Goal: Task Accomplishment & Management: Complete application form

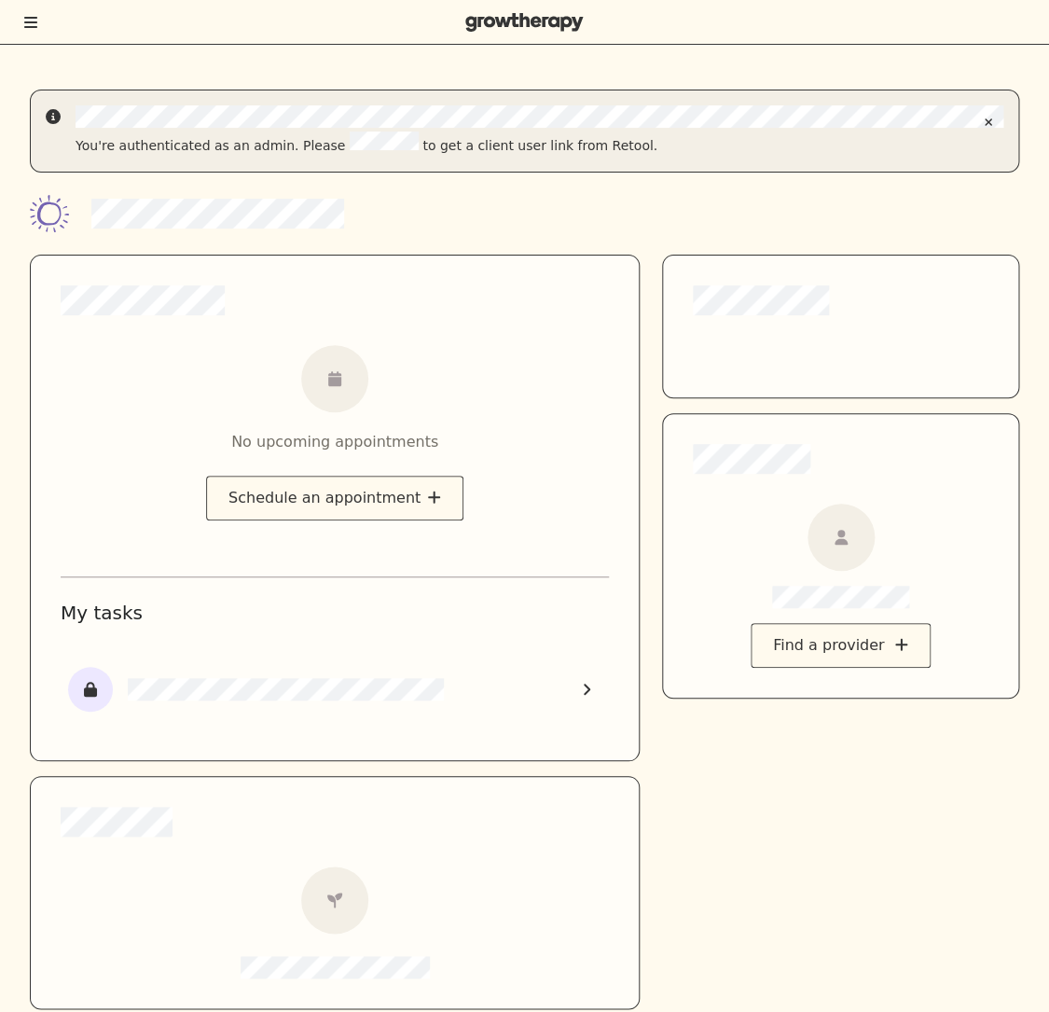
click at [35, 3] on div at bounding box center [524, 22] width 1049 height 45
click at [34, 4] on div at bounding box center [524, 22] width 1049 height 45
click at [24, 39] on div at bounding box center [524, 22] width 1049 height 45
click at [28, 28] on icon "Toggle menu" at bounding box center [30, 22] width 13 height 15
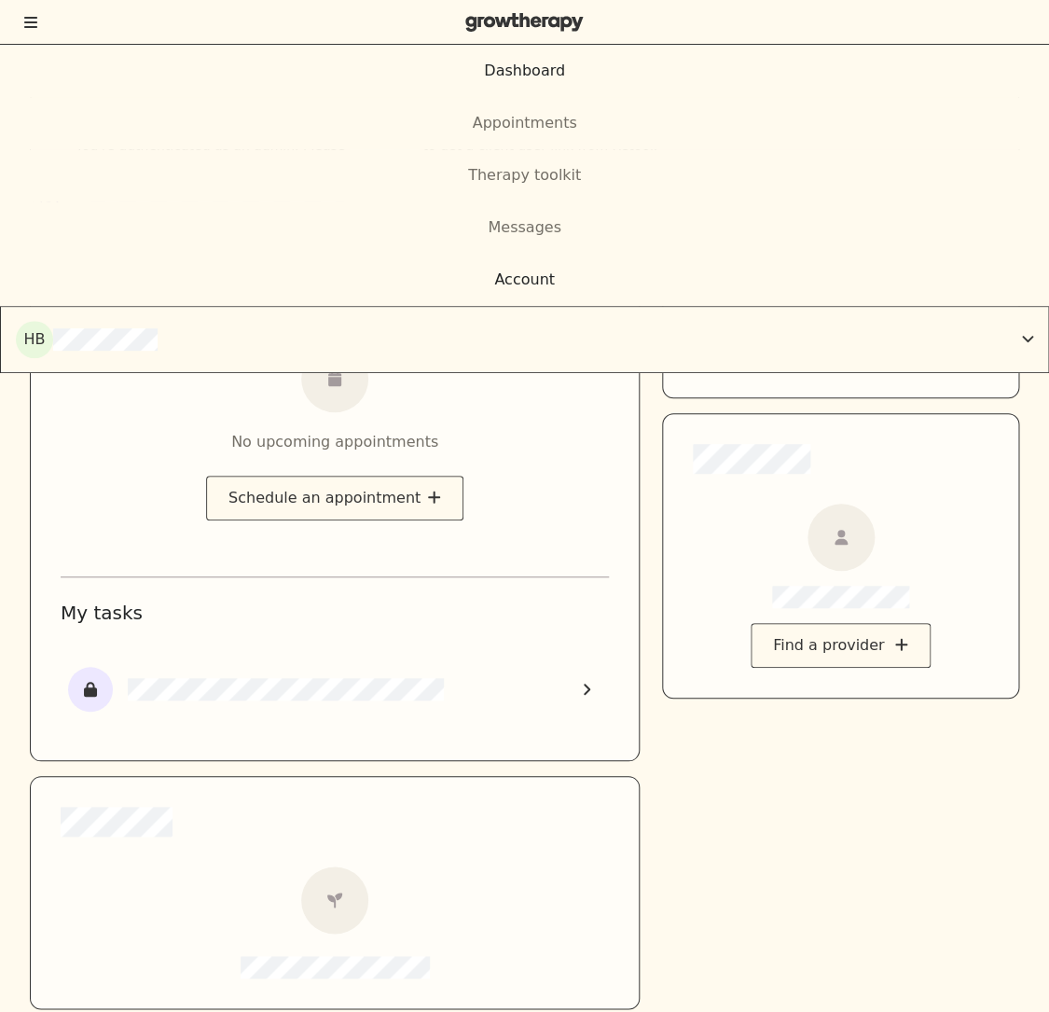
click at [485, 282] on div "Account" at bounding box center [524, 279] width 1049 height 22
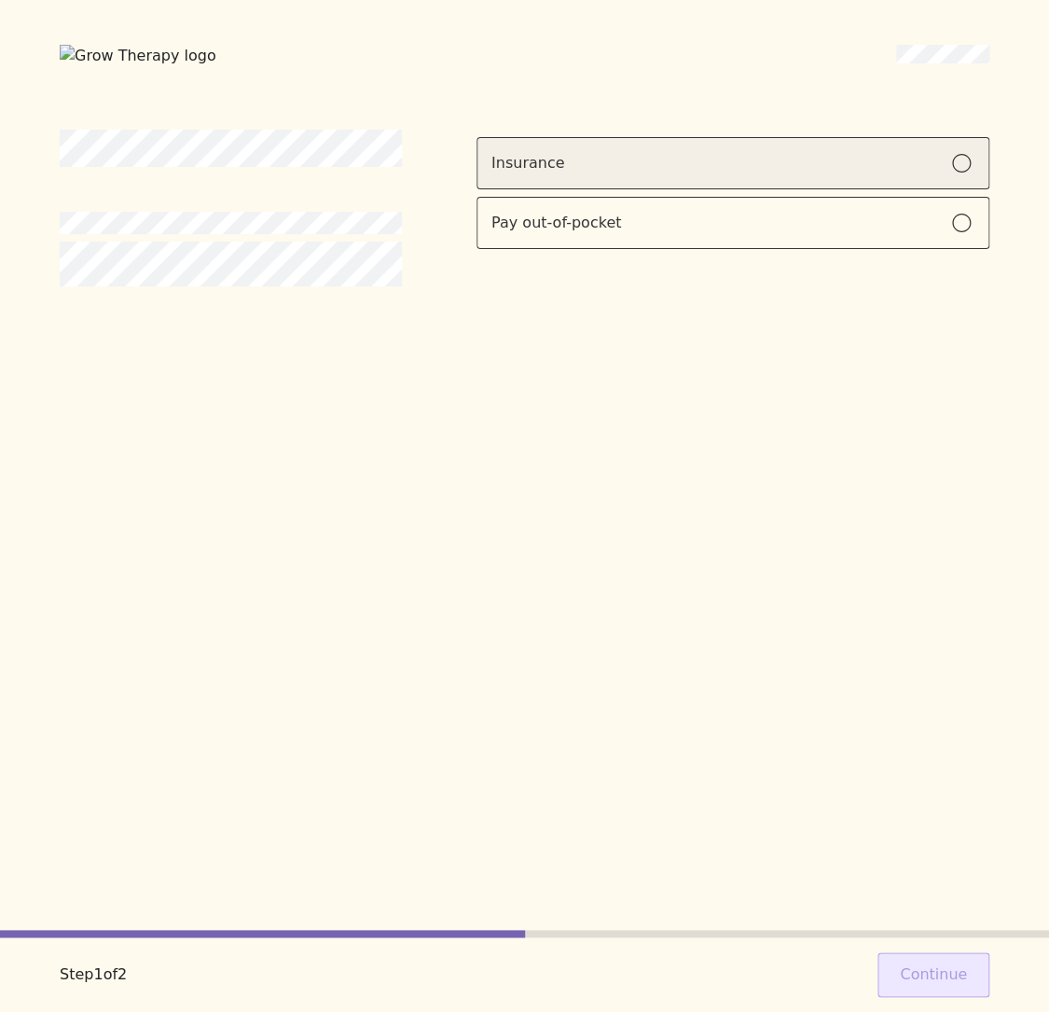
click at [933, 159] on div "Insurance" at bounding box center [732, 163] width 483 height 22
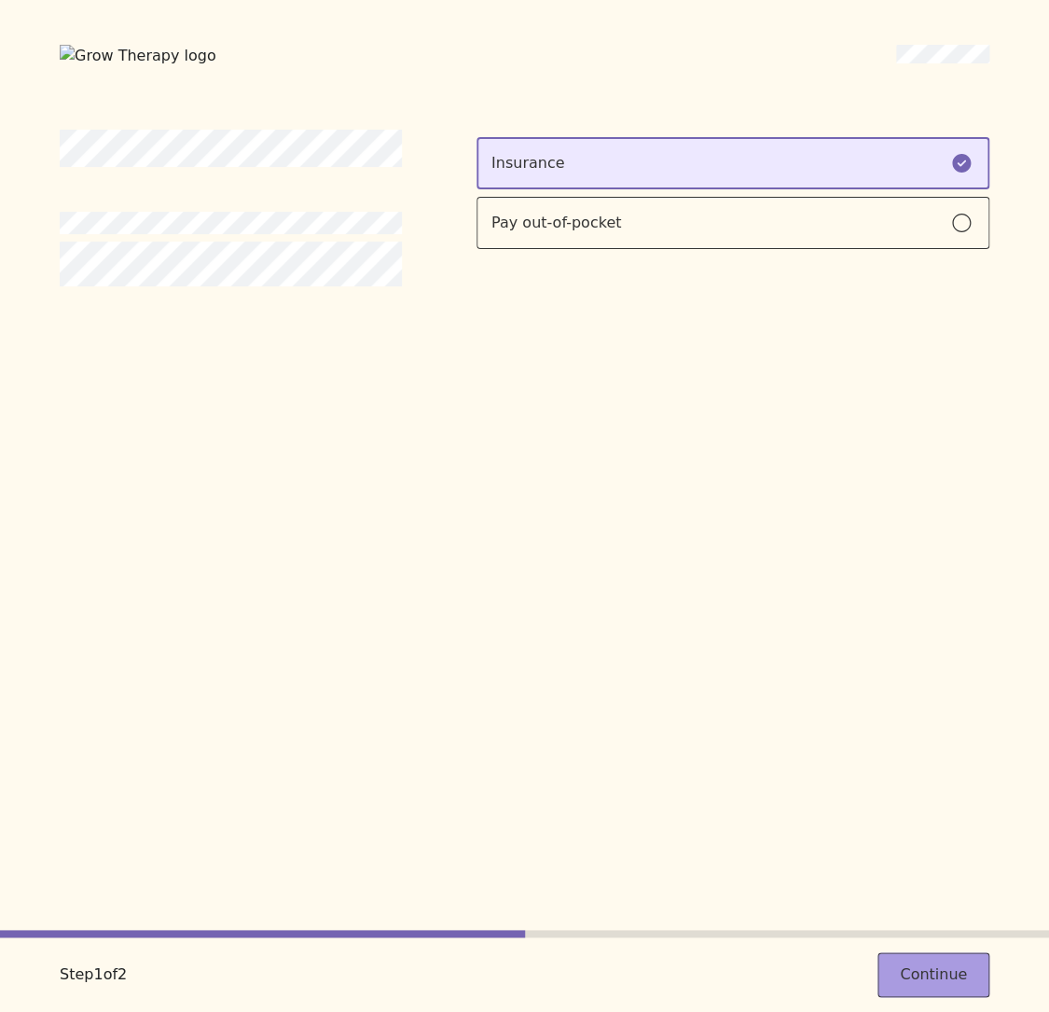
click at [959, 973] on button "Continue" at bounding box center [933, 974] width 112 height 45
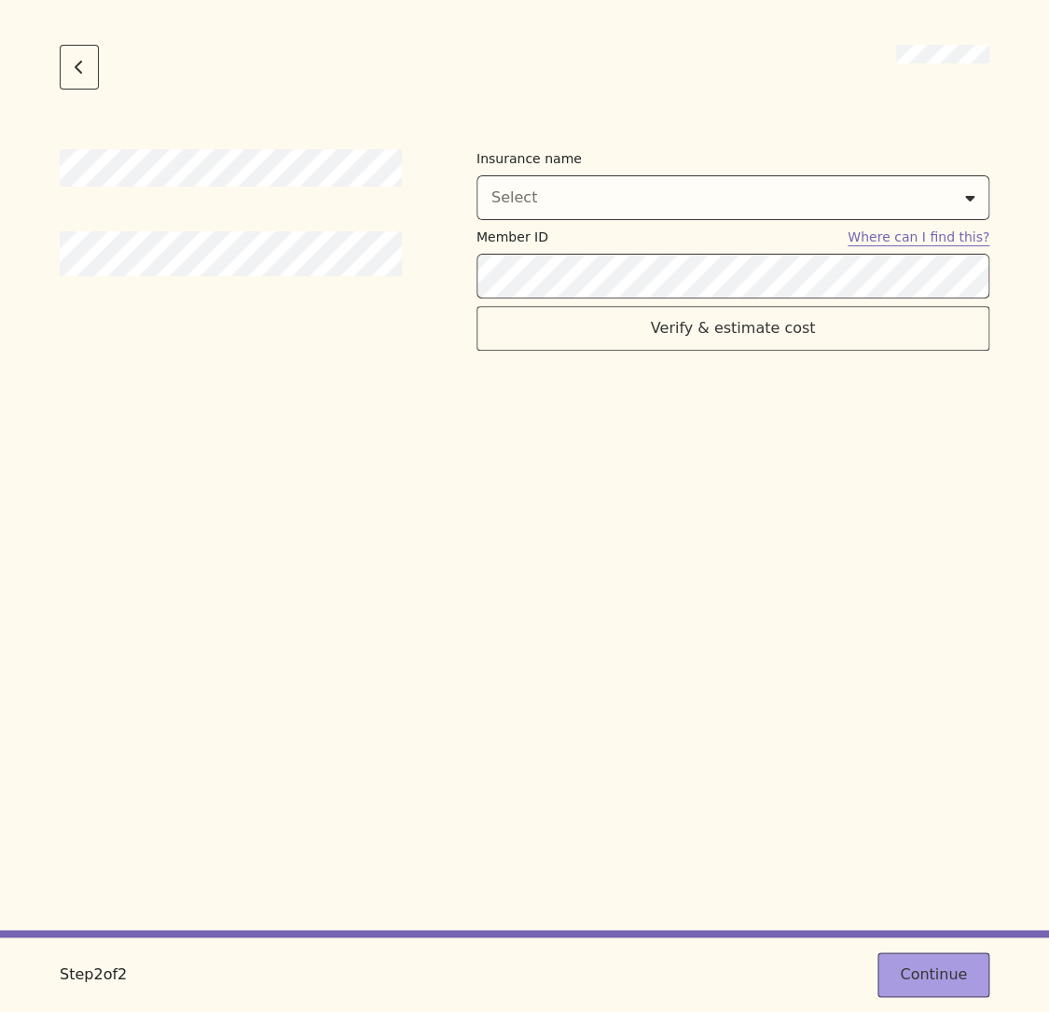
click at [933, 972] on button "Continue" at bounding box center [933, 974] width 112 height 45
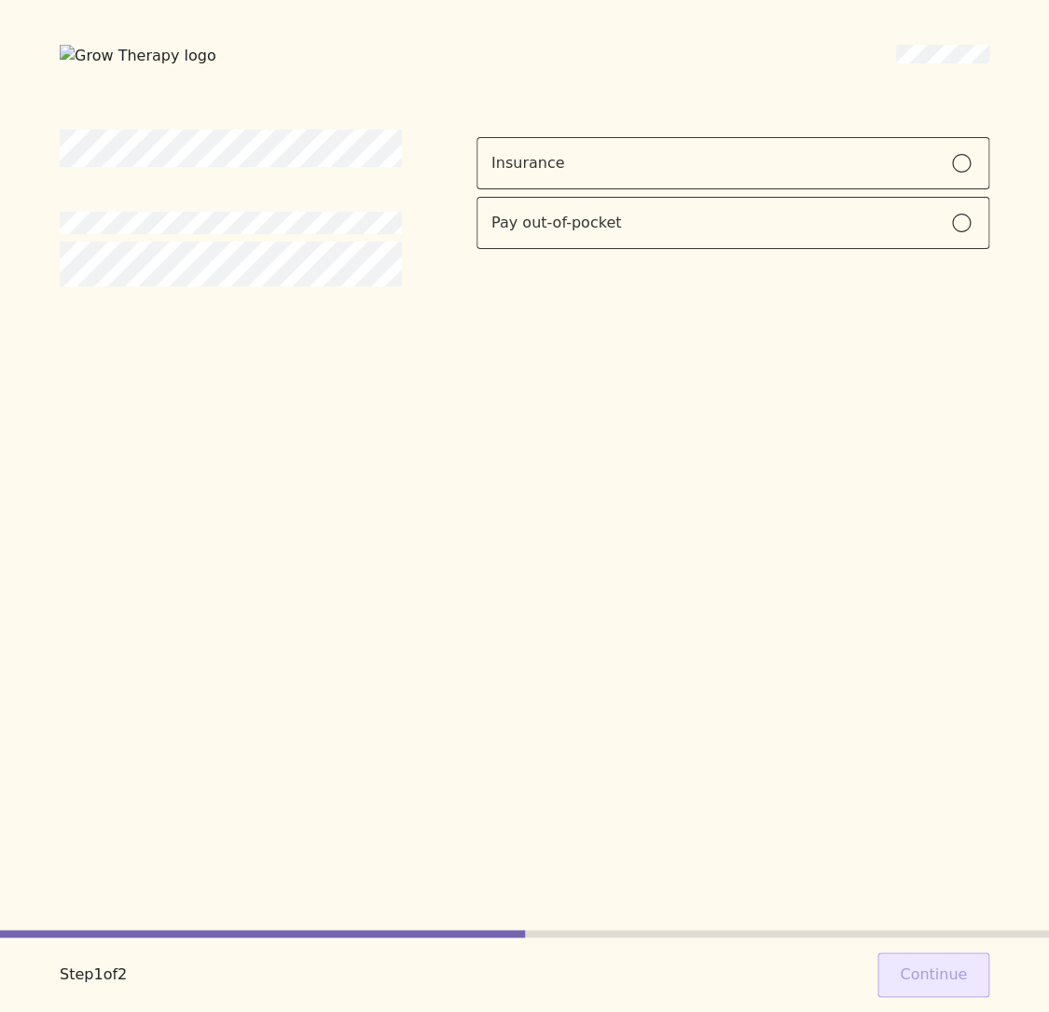
click at [634, 188] on div "Insurance Pay out-of-pocket" at bounding box center [732, 193] width 513 height 112
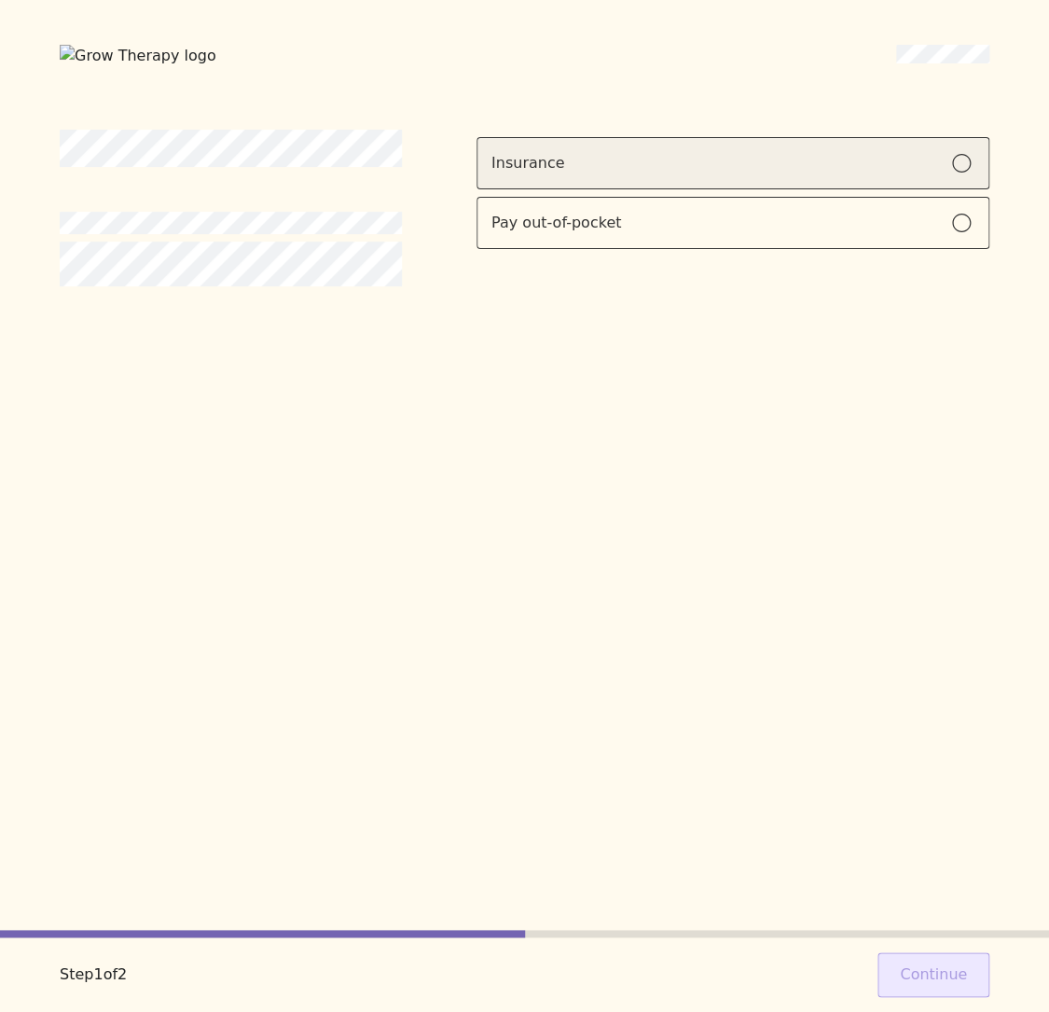
click at [623, 179] on label "Insurance" at bounding box center [732, 163] width 513 height 52
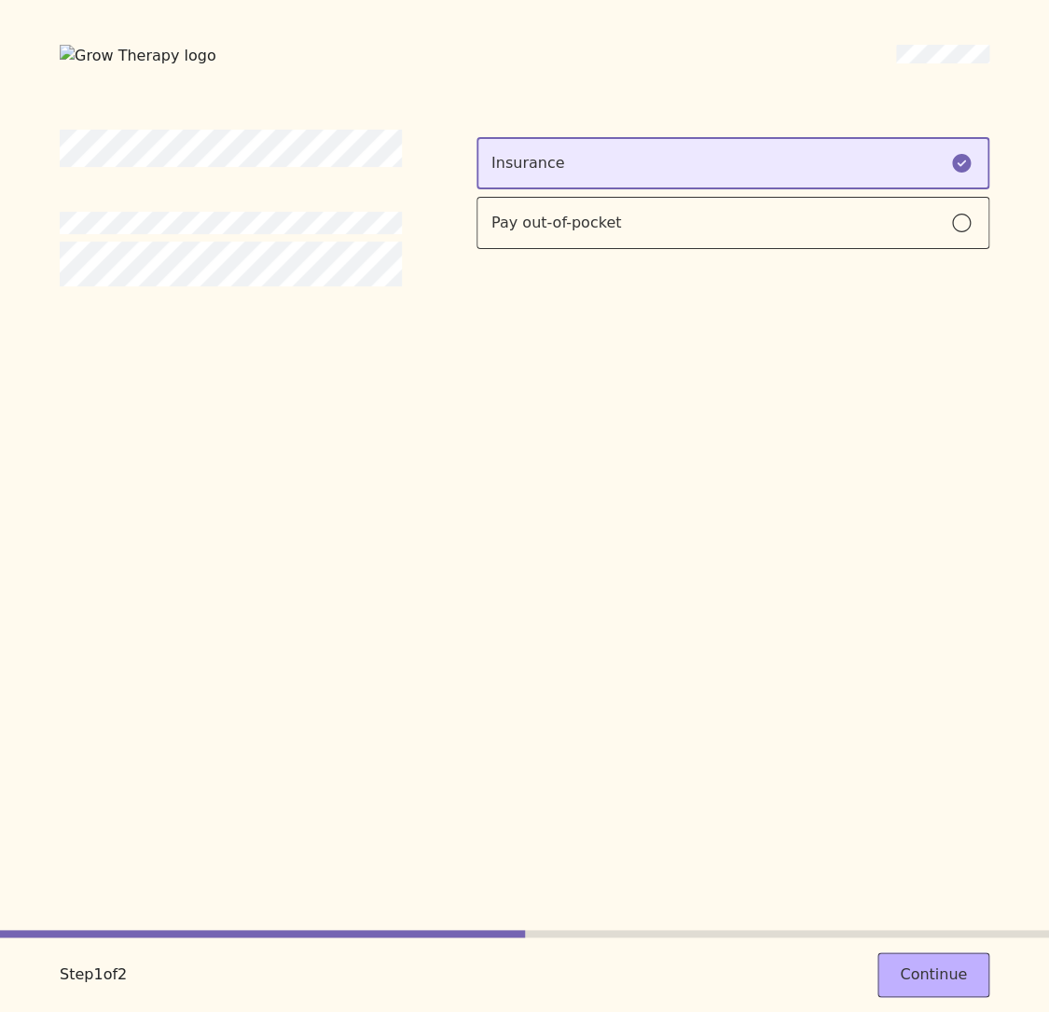
click at [888, 952] on div "Step 1 of 2 Continue" at bounding box center [524, 974] width 1049 height 75
click at [891, 954] on button "Continue" at bounding box center [933, 974] width 112 height 45
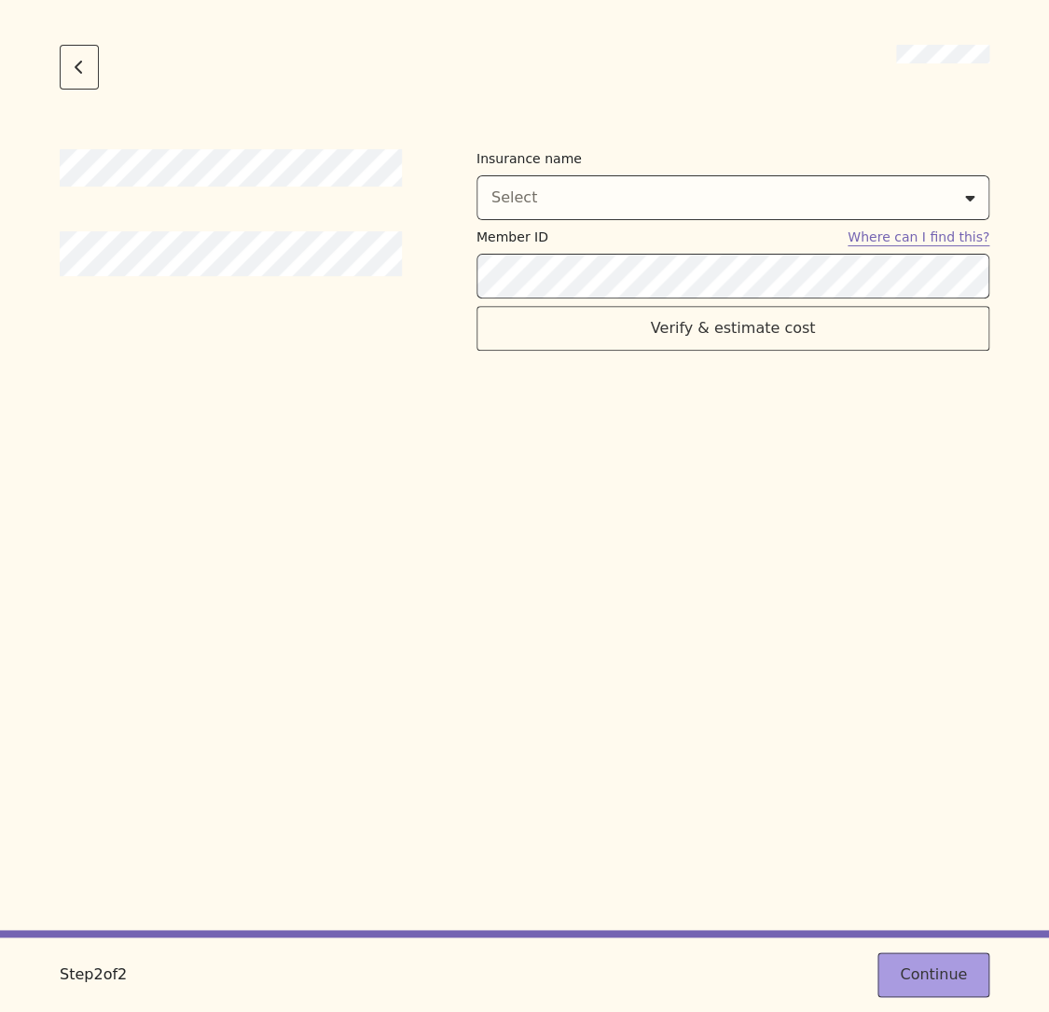
click at [896, 966] on button "Continue" at bounding box center [933, 974] width 112 height 45
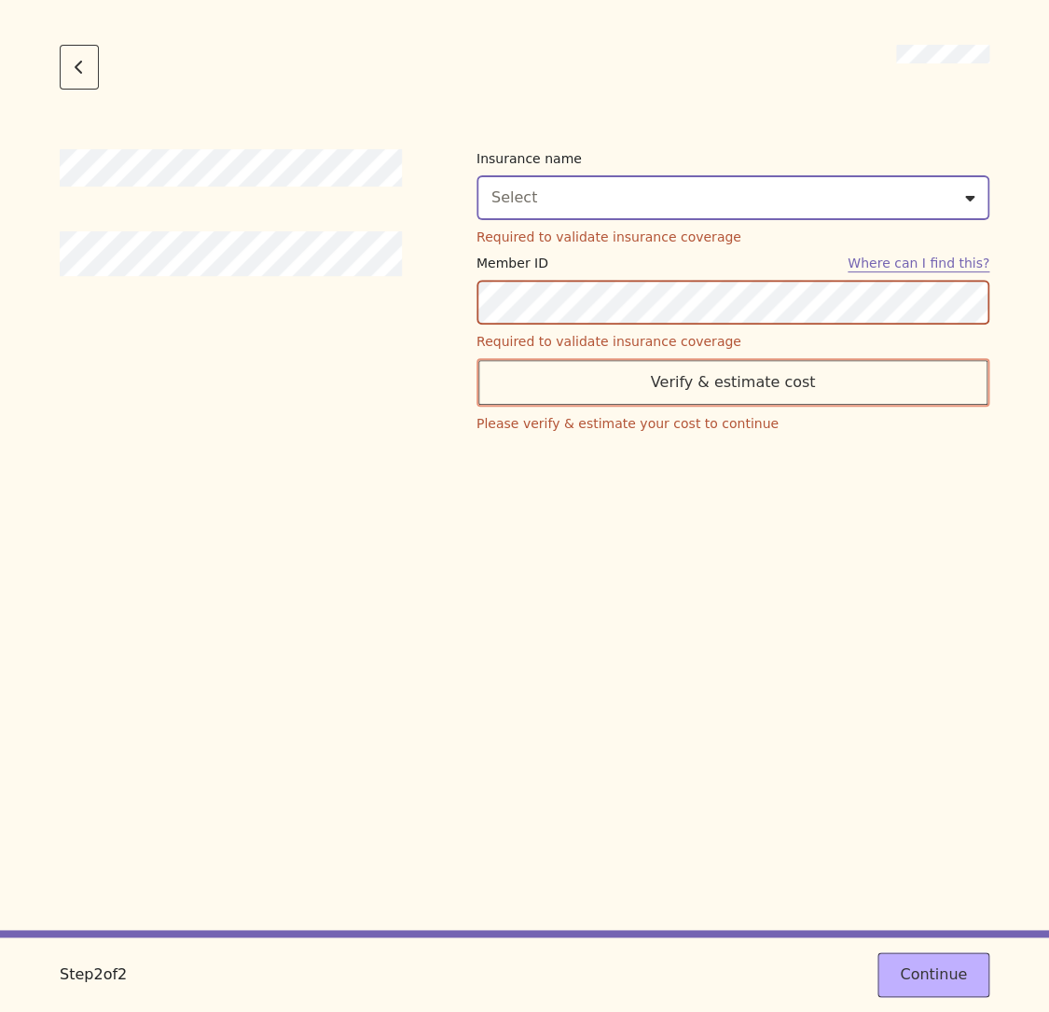
click at [632, 200] on div "Select" at bounding box center [732, 197] width 483 height 22
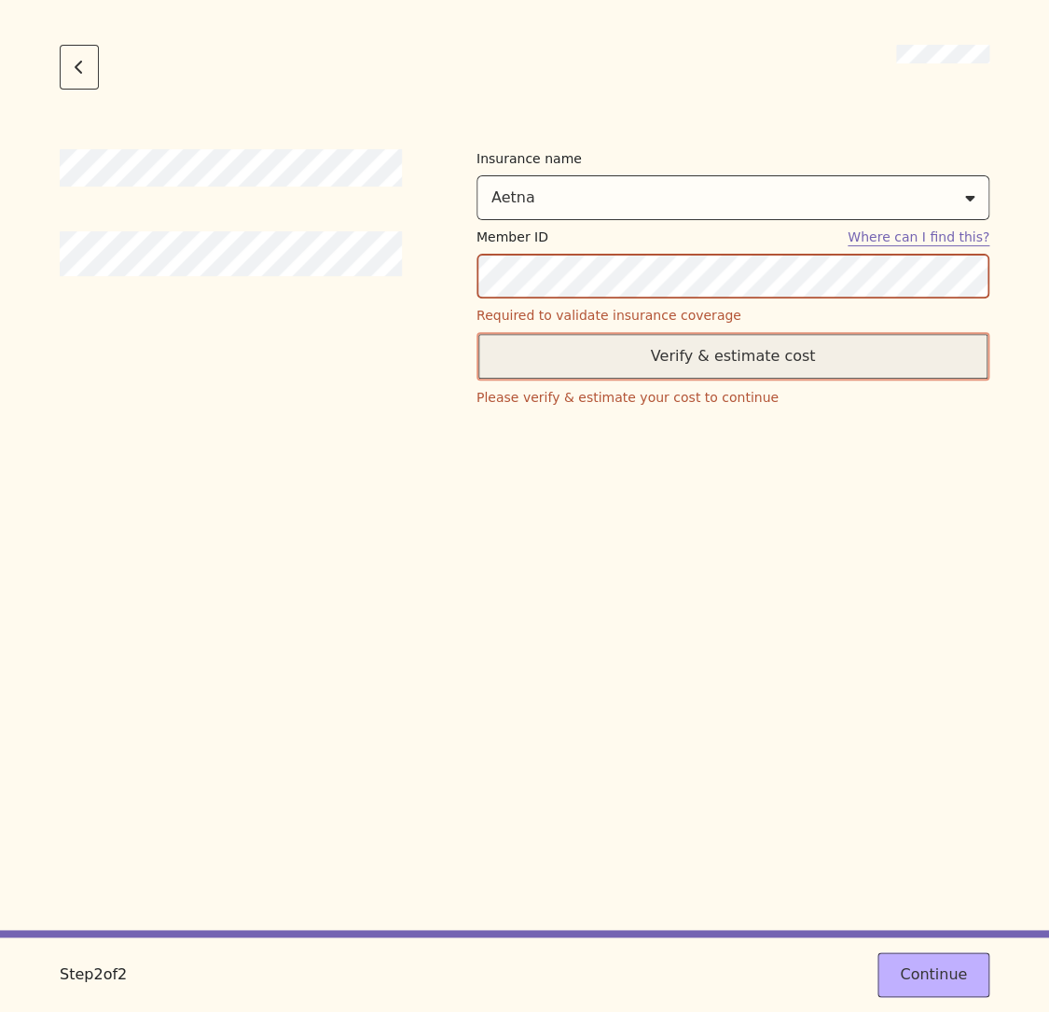
click at [707, 365] on button "Verify & estimate cost" at bounding box center [732, 356] width 513 height 48
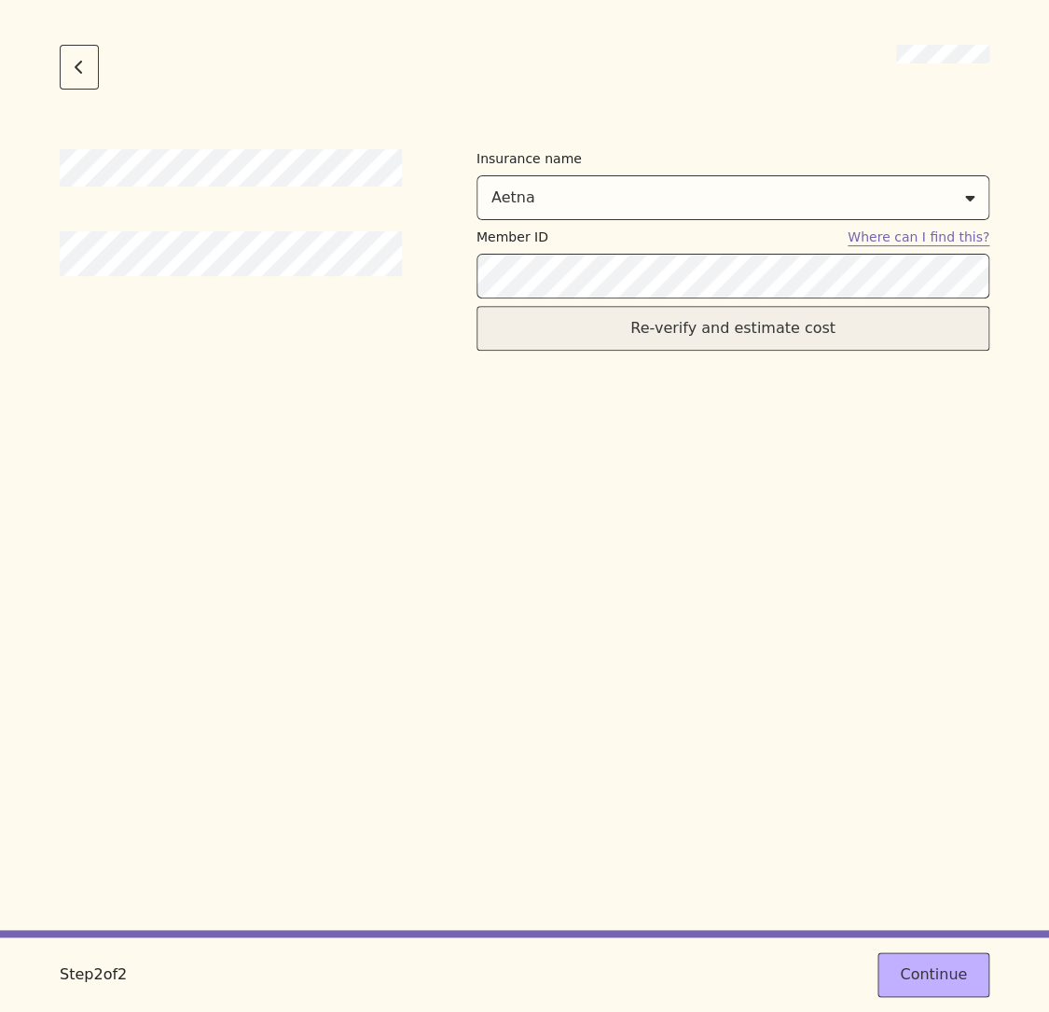
click at [692, 341] on button "Re-verify and estimate cost" at bounding box center [732, 328] width 513 height 45
click at [670, 311] on button "Re-verify and estimate cost" at bounding box center [732, 328] width 513 height 45
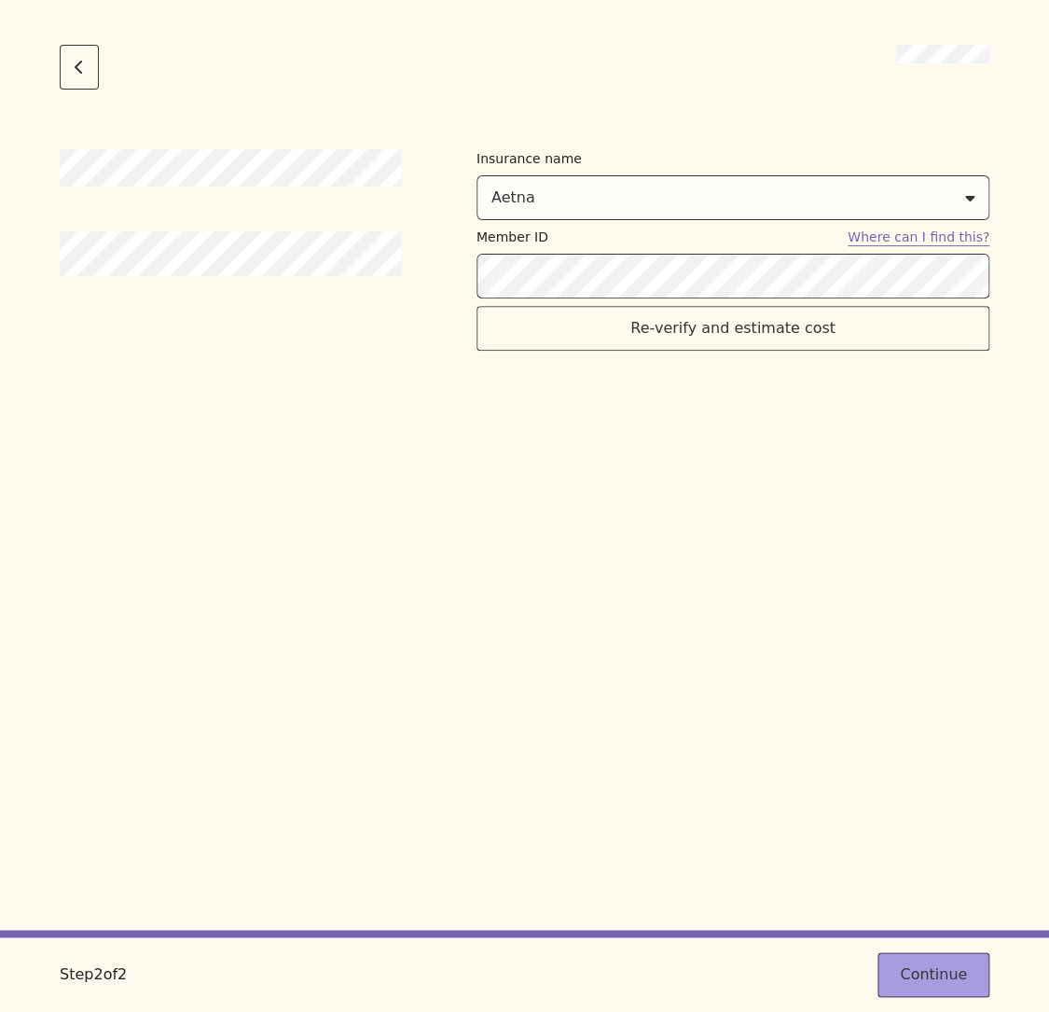
click at [953, 968] on button "Continue" at bounding box center [933, 974] width 112 height 45
click at [953, 967] on button "Continue" at bounding box center [933, 974] width 112 height 45
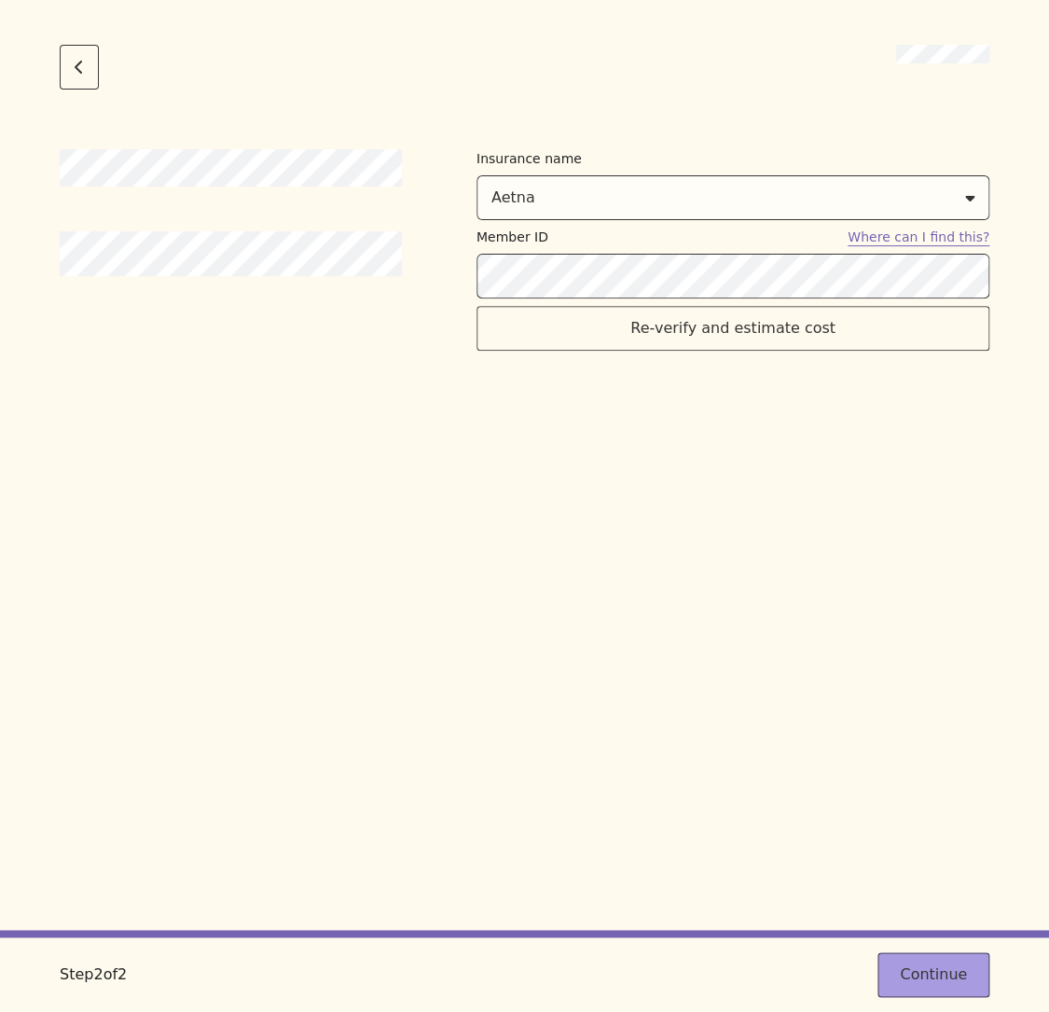
click at [953, 967] on button "Continue" at bounding box center [933, 974] width 112 height 45
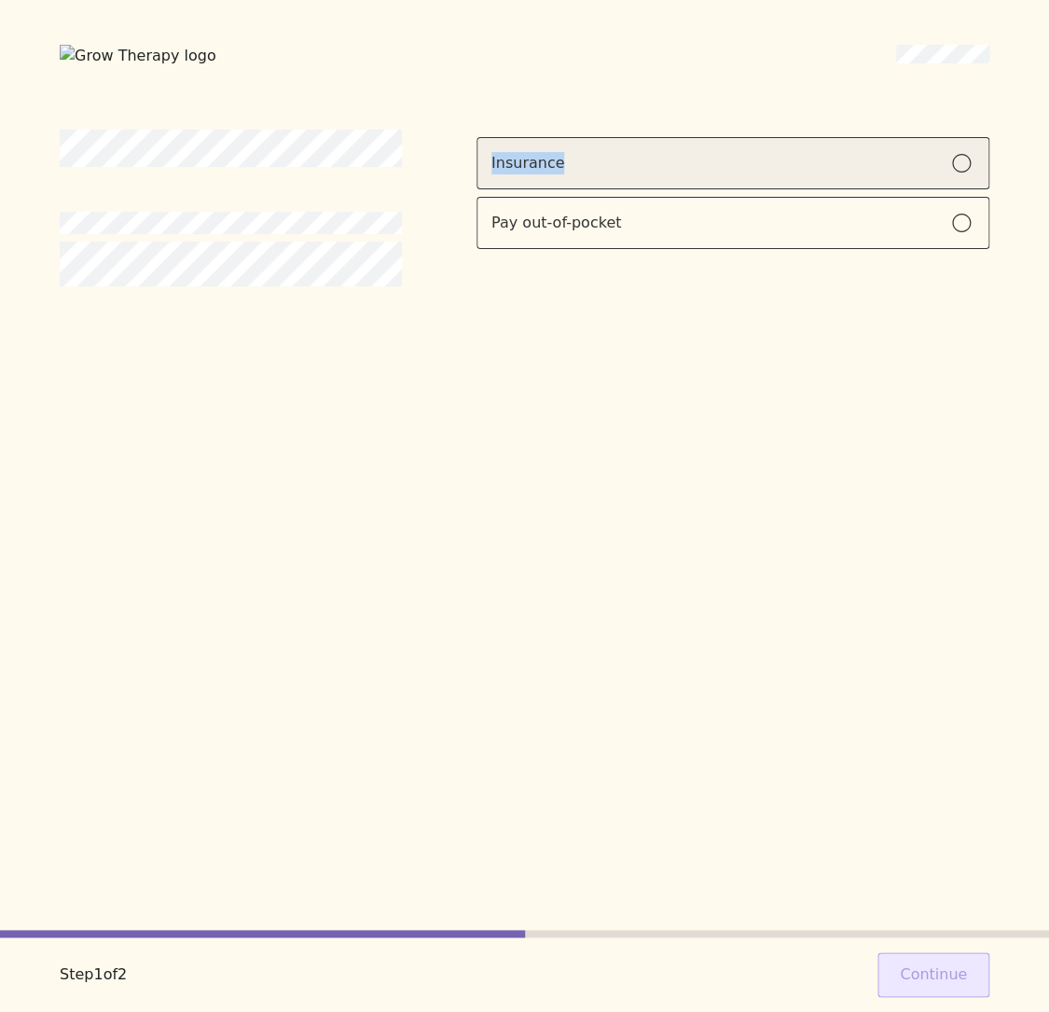
click at [810, 149] on label "Insurance" at bounding box center [732, 163] width 513 height 52
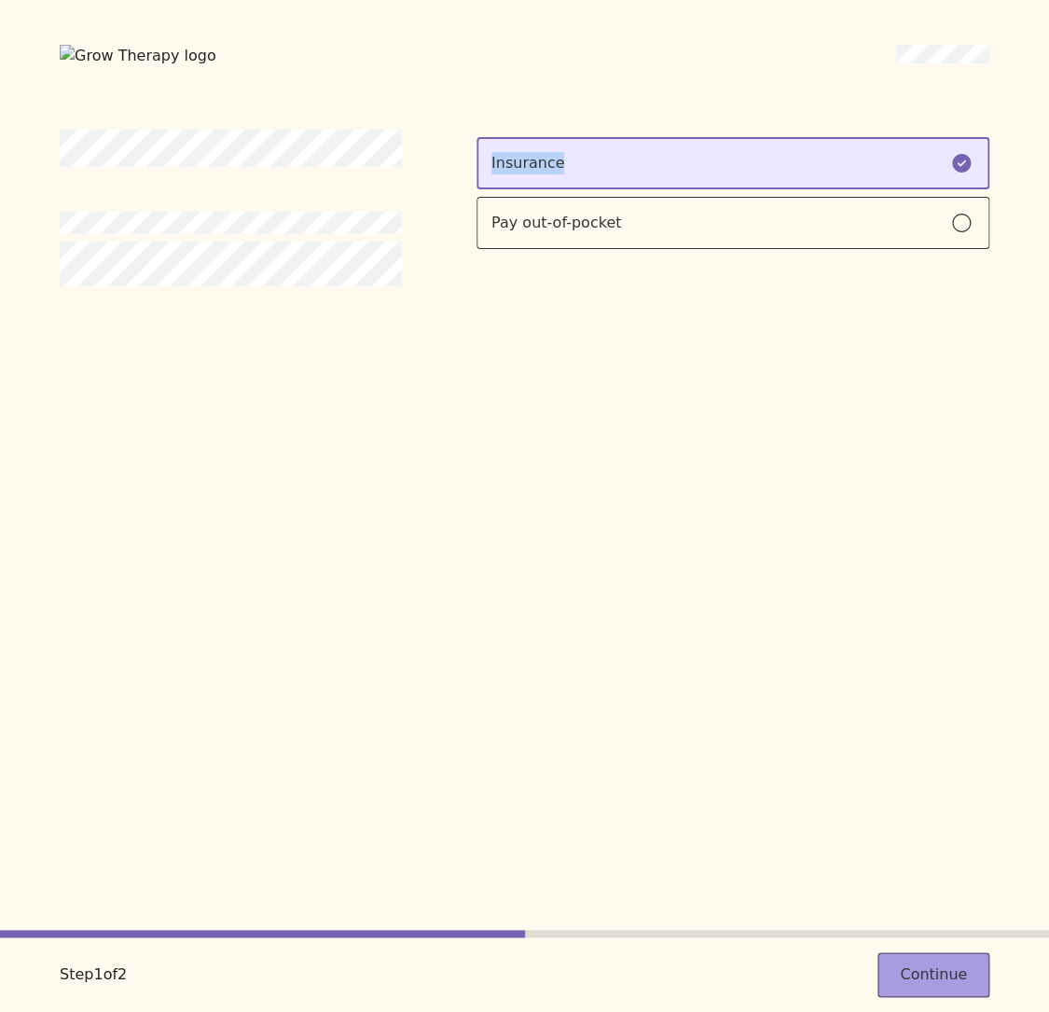
click at [969, 969] on button "Continue" at bounding box center [933, 974] width 112 height 45
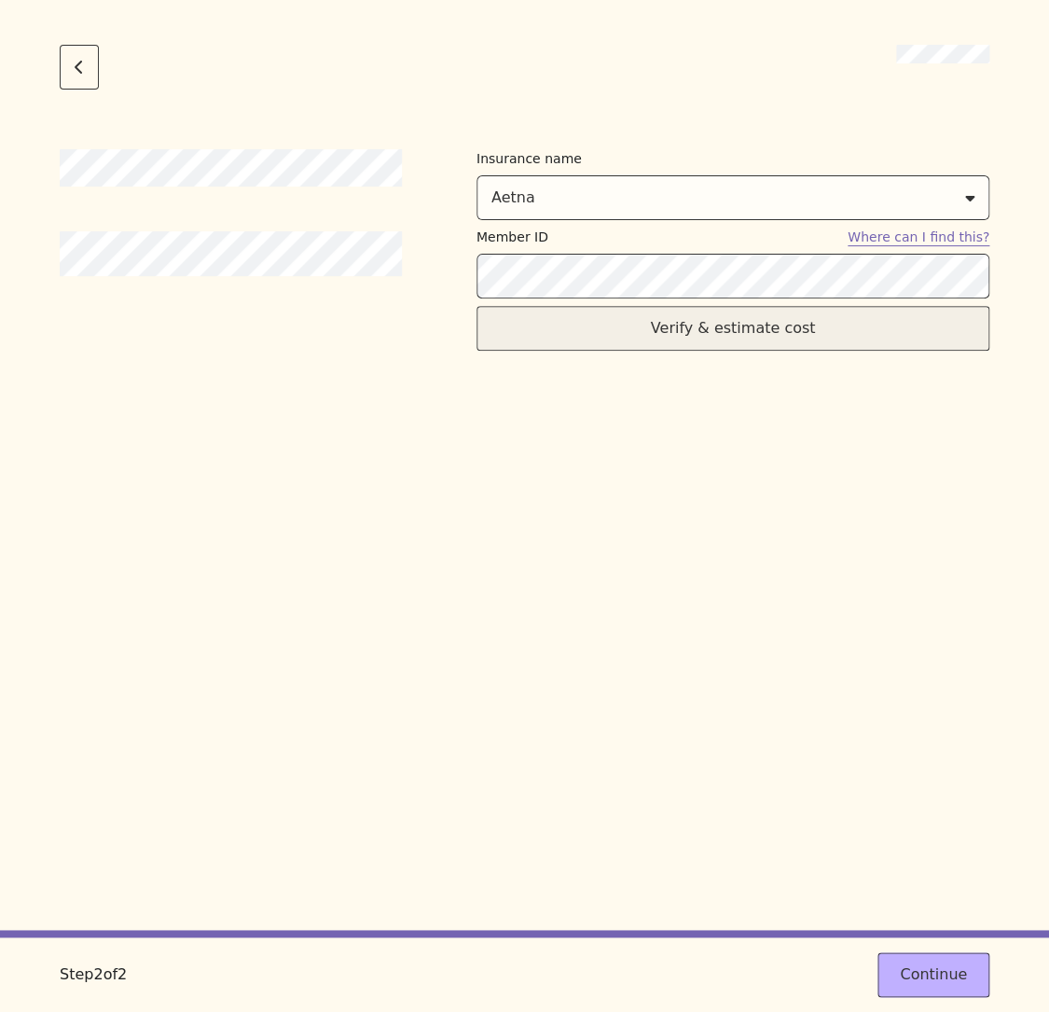
click at [769, 337] on button "Verify & estimate cost" at bounding box center [732, 328] width 513 height 45
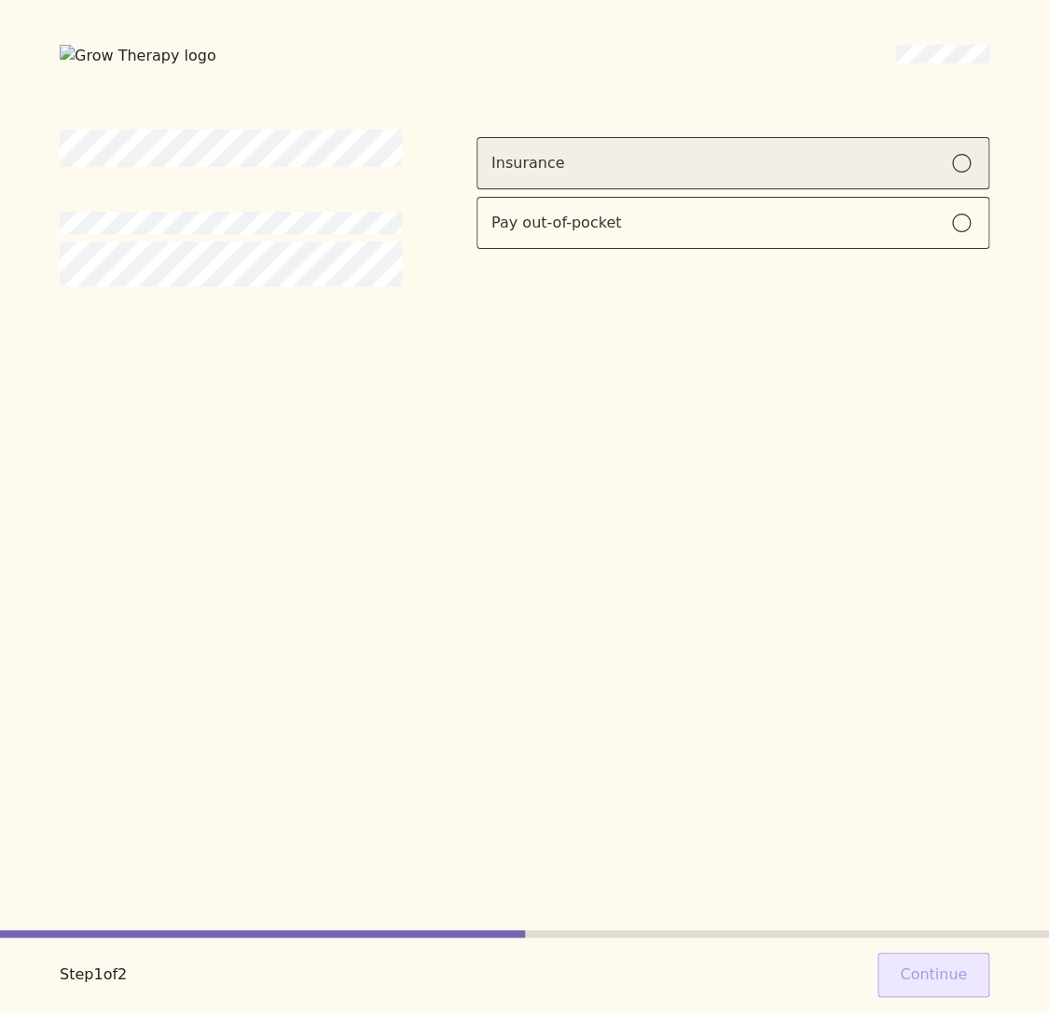
click at [779, 160] on div "Insurance" at bounding box center [732, 163] width 483 height 22
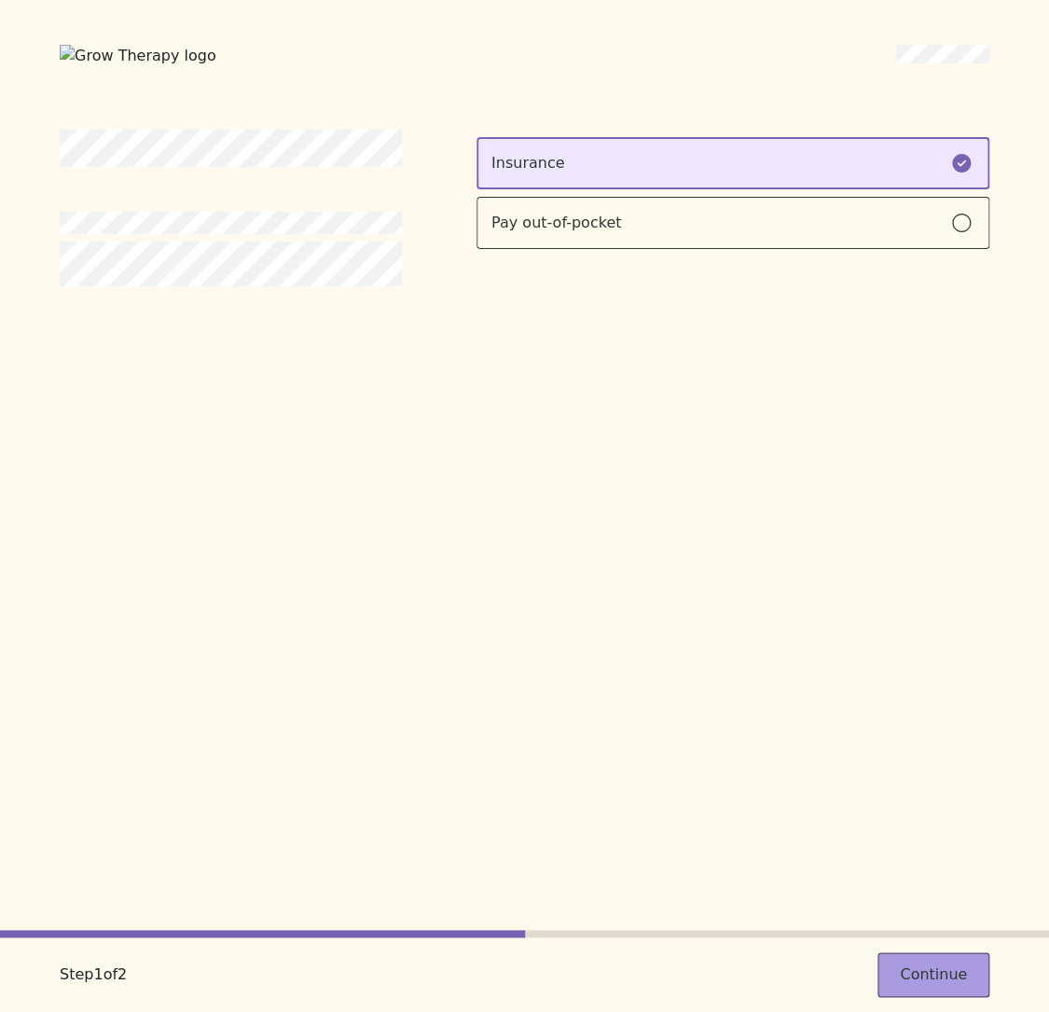
click at [939, 965] on button "Continue" at bounding box center [933, 974] width 112 height 45
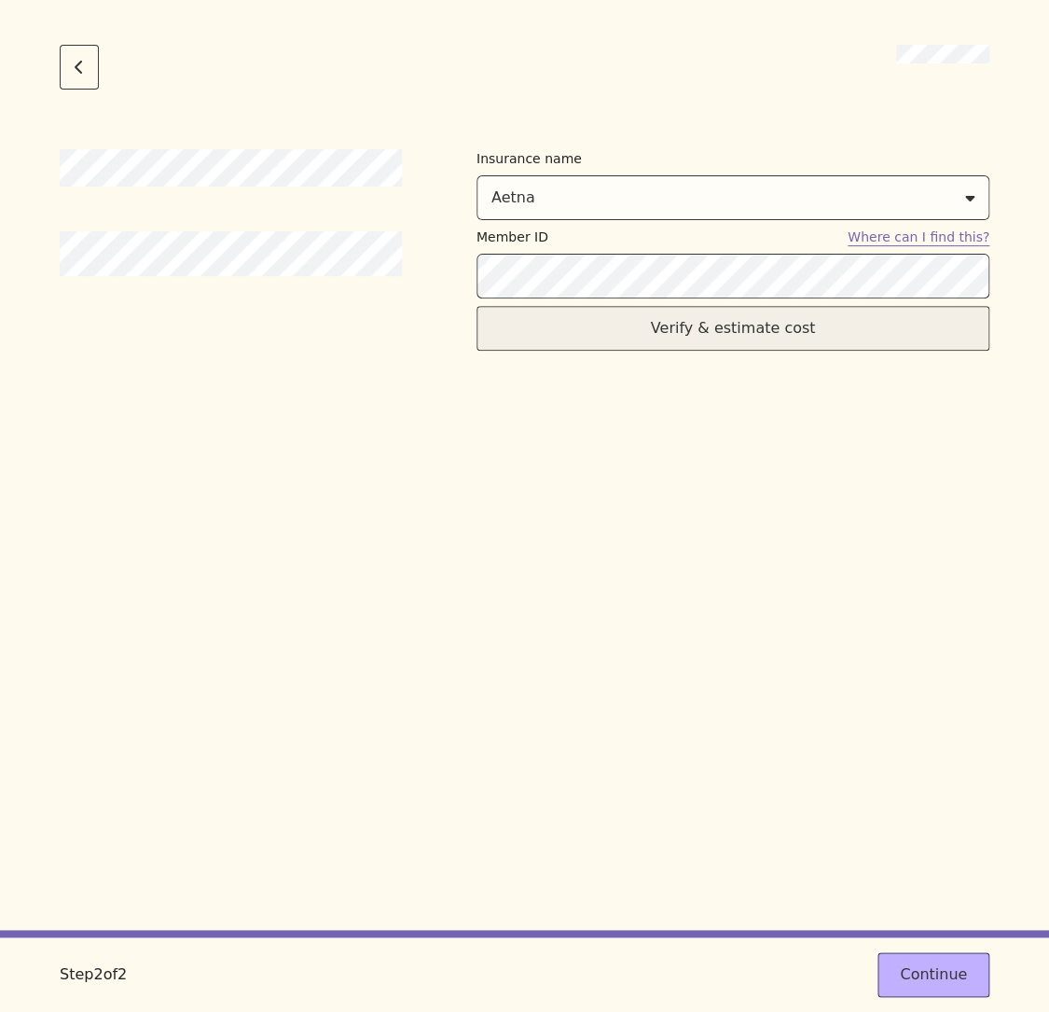
click at [809, 313] on button "Verify & estimate cost" at bounding box center [732, 328] width 513 height 45
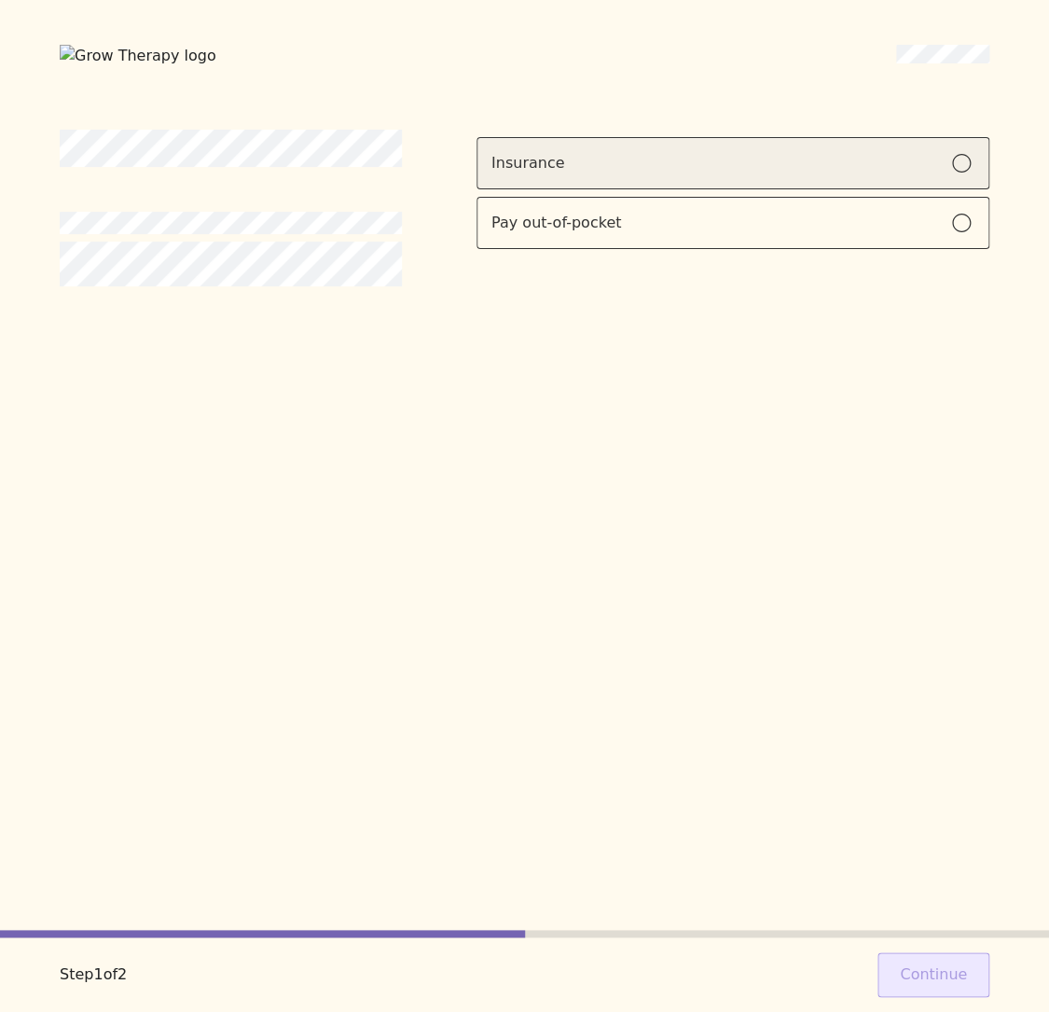
click at [745, 145] on label "Insurance" at bounding box center [732, 163] width 513 height 52
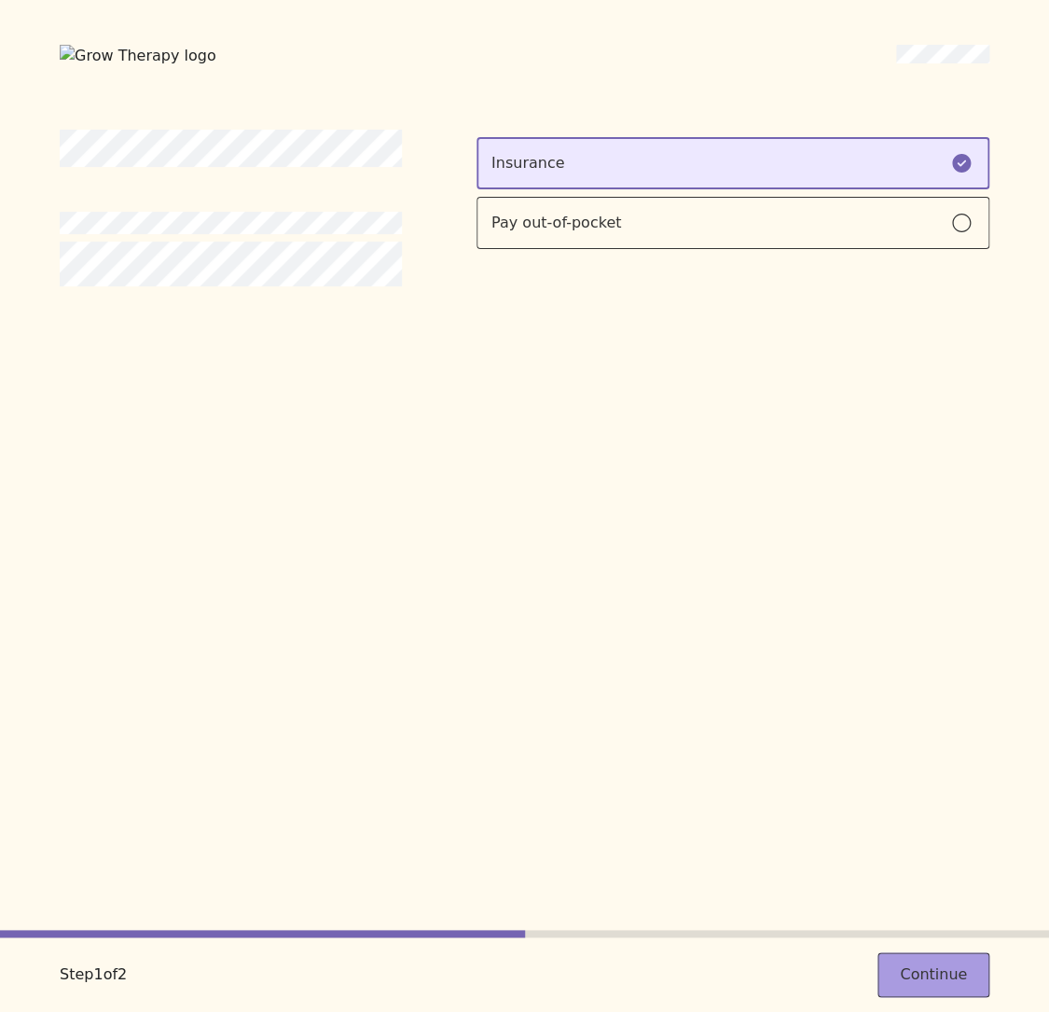
click at [943, 964] on button "Continue" at bounding box center [933, 974] width 112 height 45
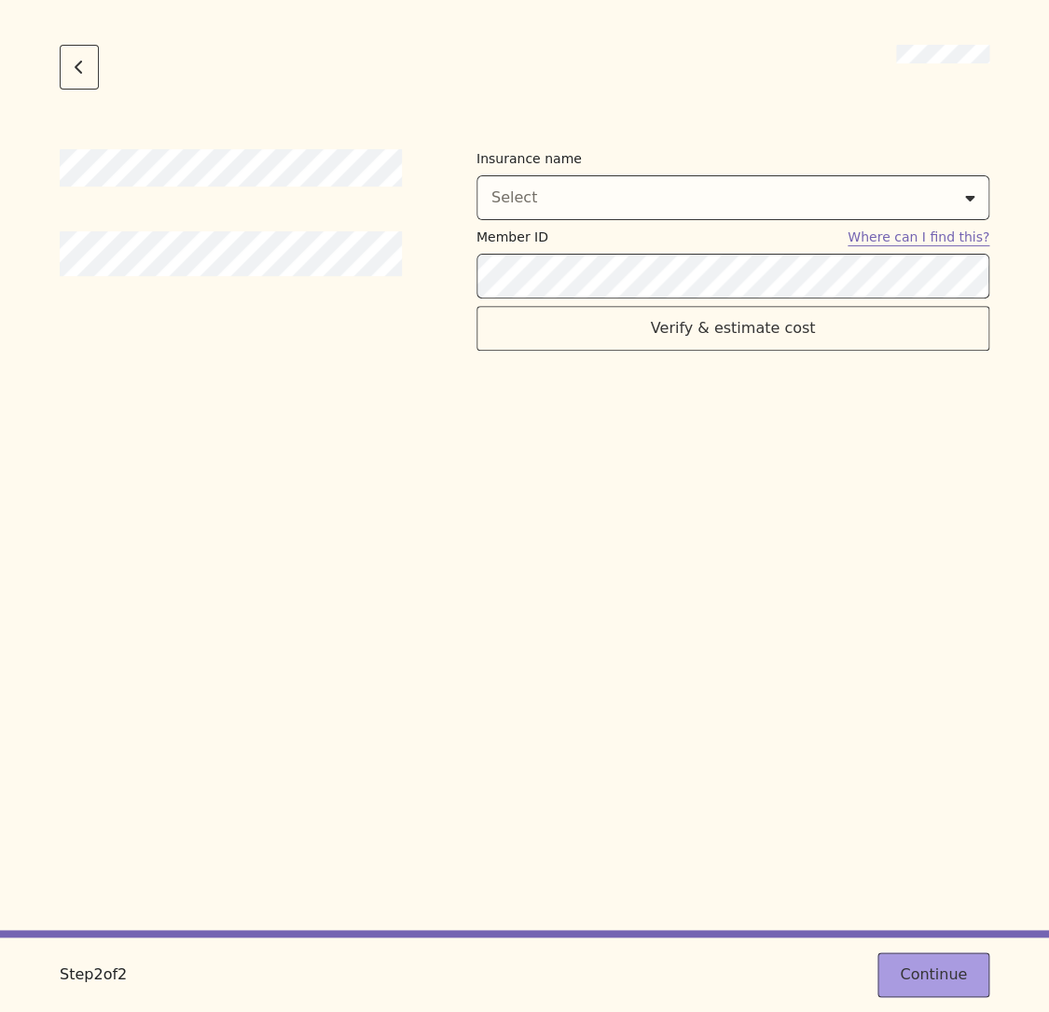
click at [962, 976] on button "Continue" at bounding box center [933, 974] width 112 height 45
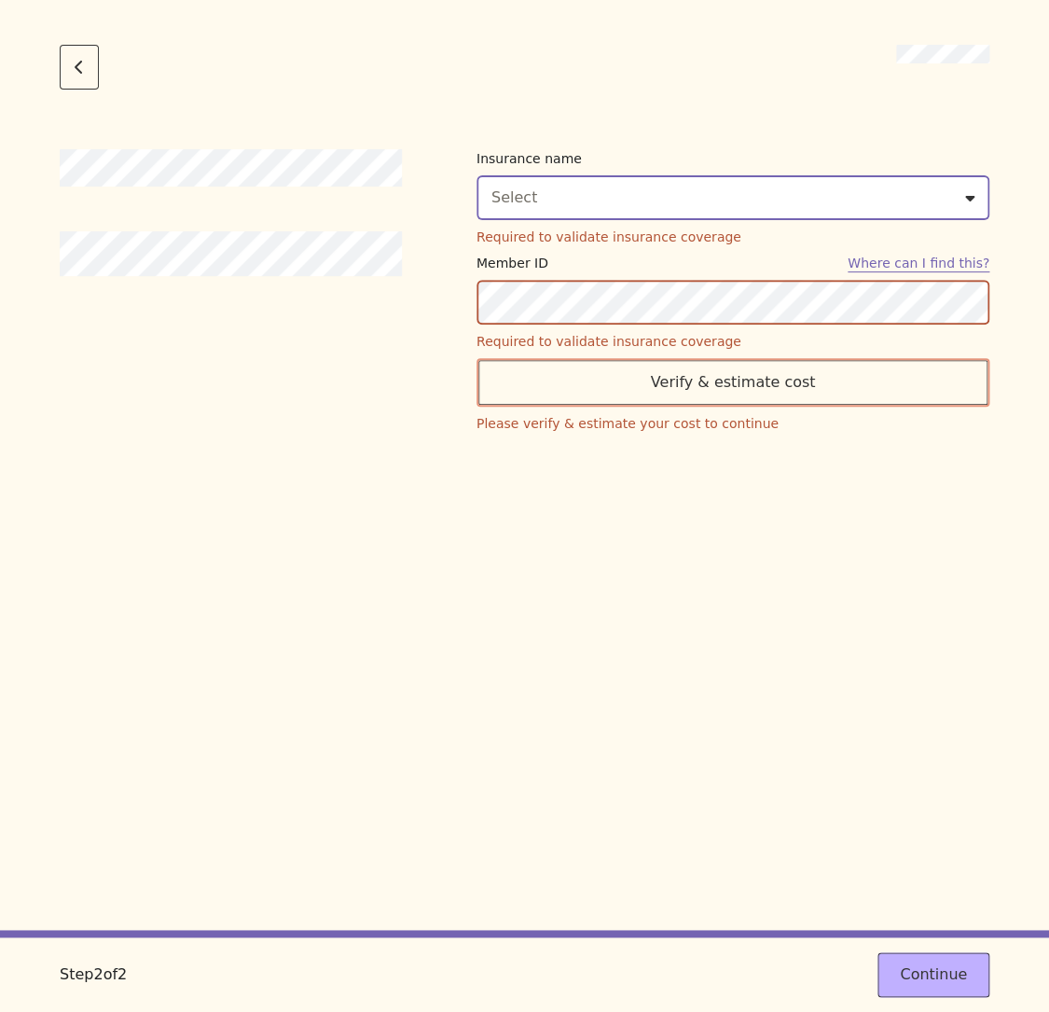
click at [721, 190] on div "Select" at bounding box center [732, 197] width 483 height 22
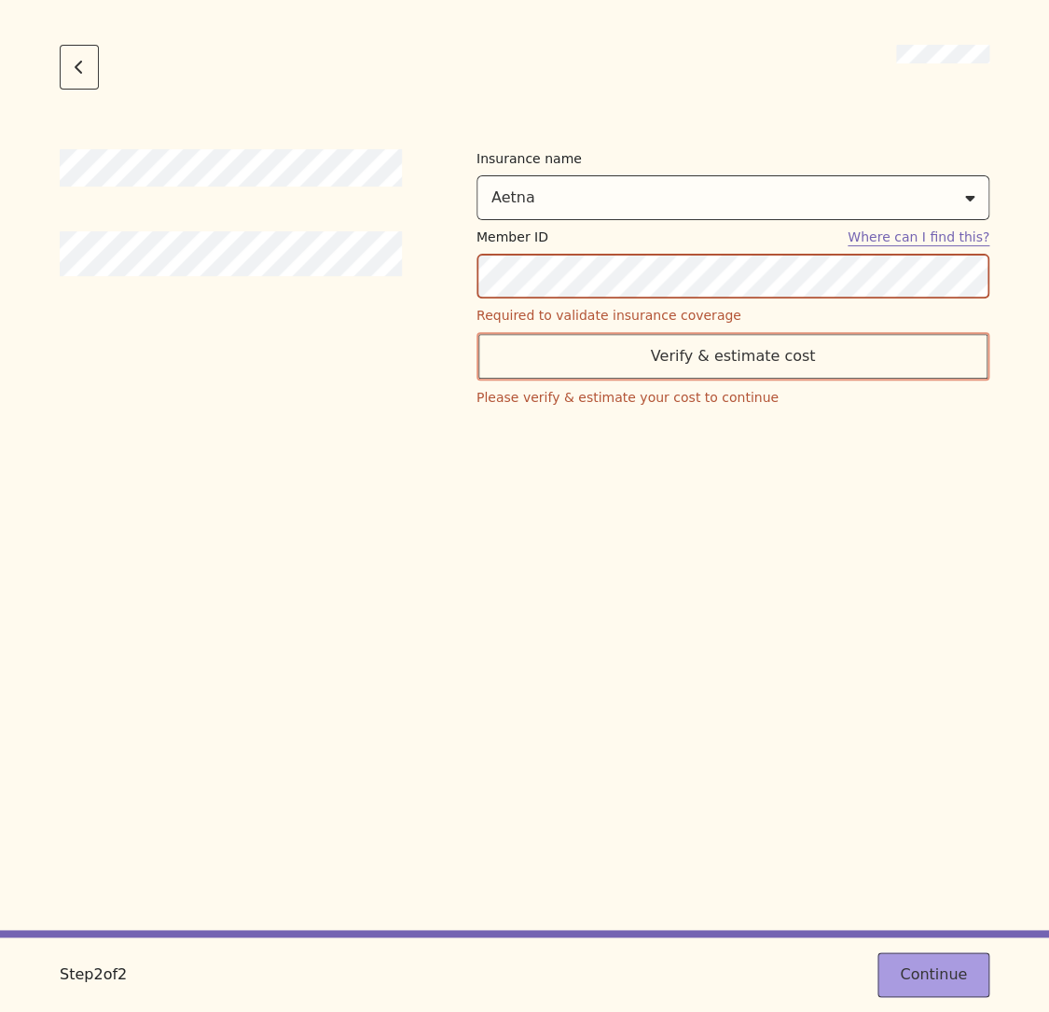
click at [929, 961] on button "Continue" at bounding box center [933, 974] width 112 height 45
click at [670, 213] on button "Aetna" at bounding box center [732, 197] width 513 height 45
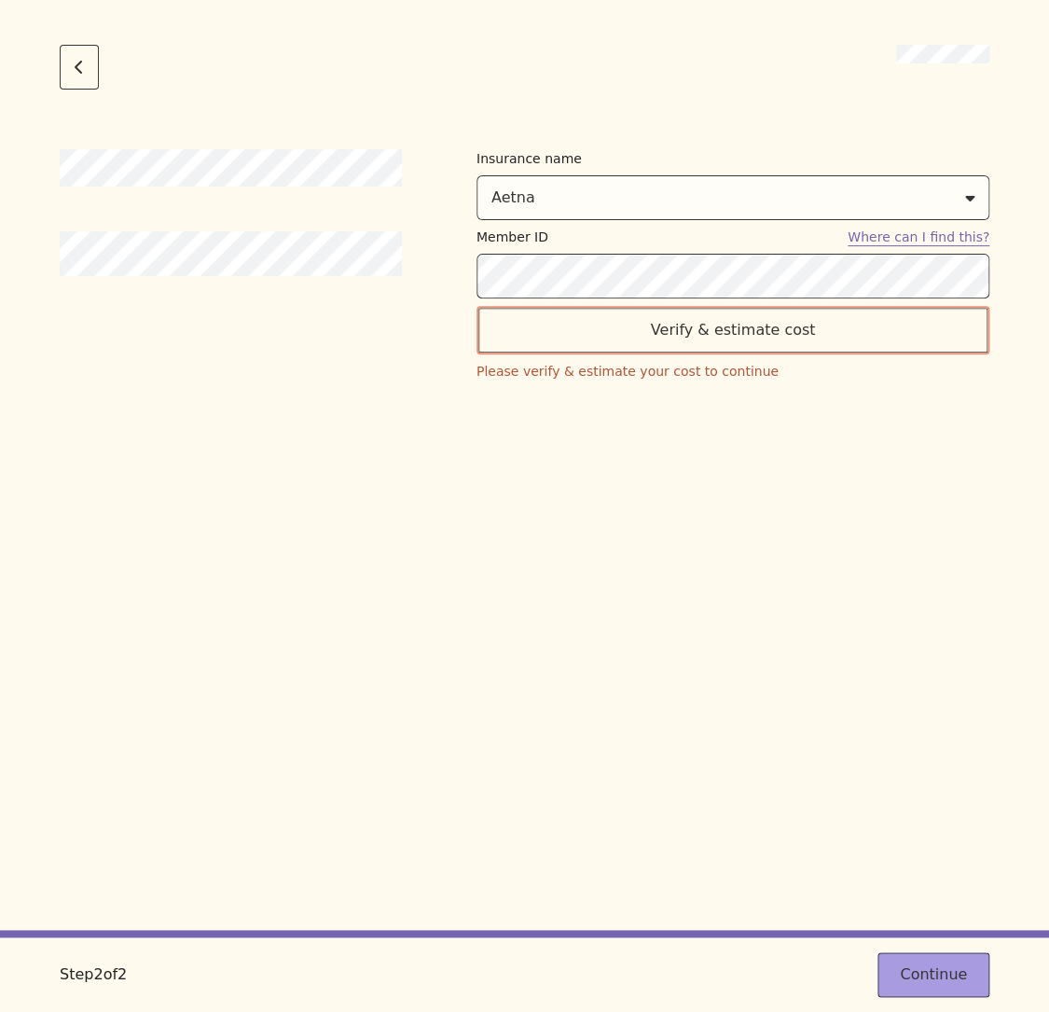
click at [915, 963] on button "Continue" at bounding box center [933, 974] width 112 height 45
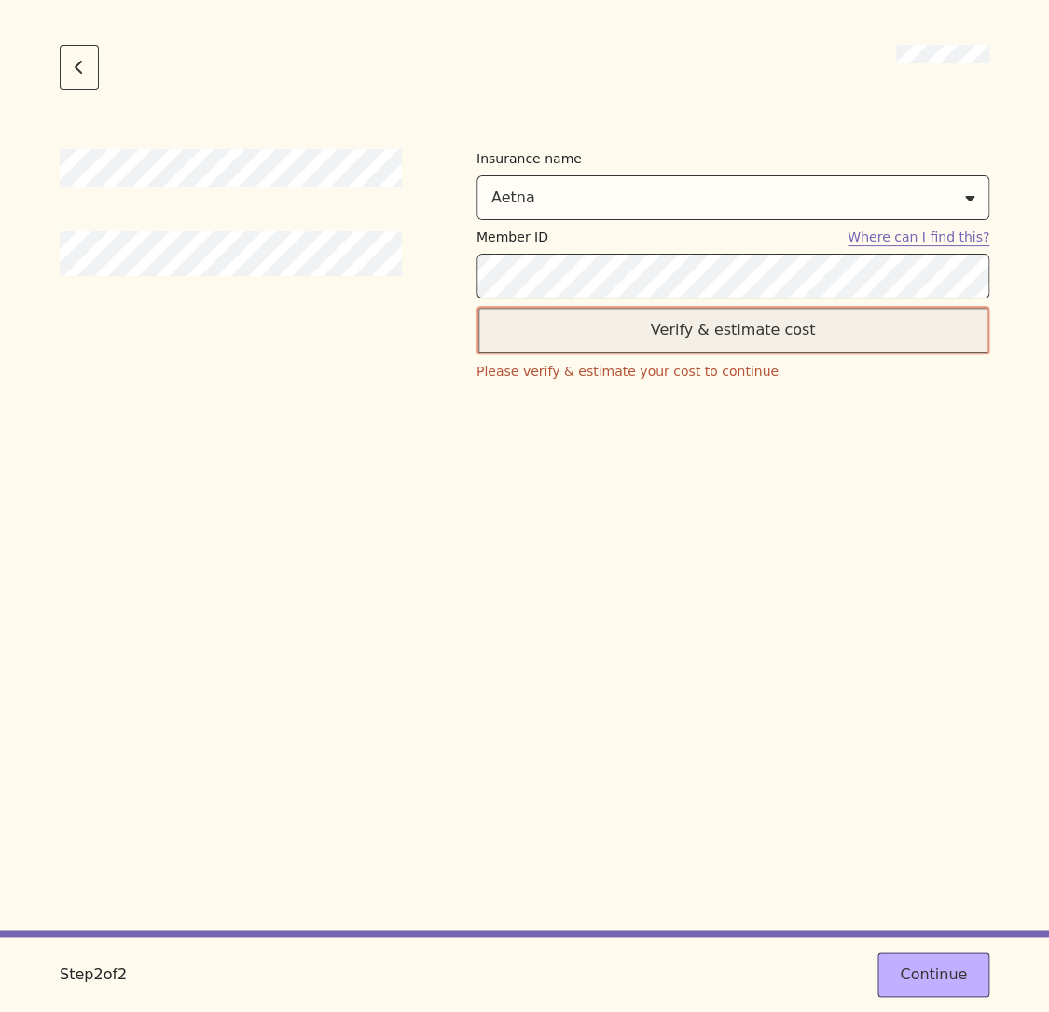
click at [765, 341] on button "Verify & estimate cost" at bounding box center [732, 330] width 513 height 48
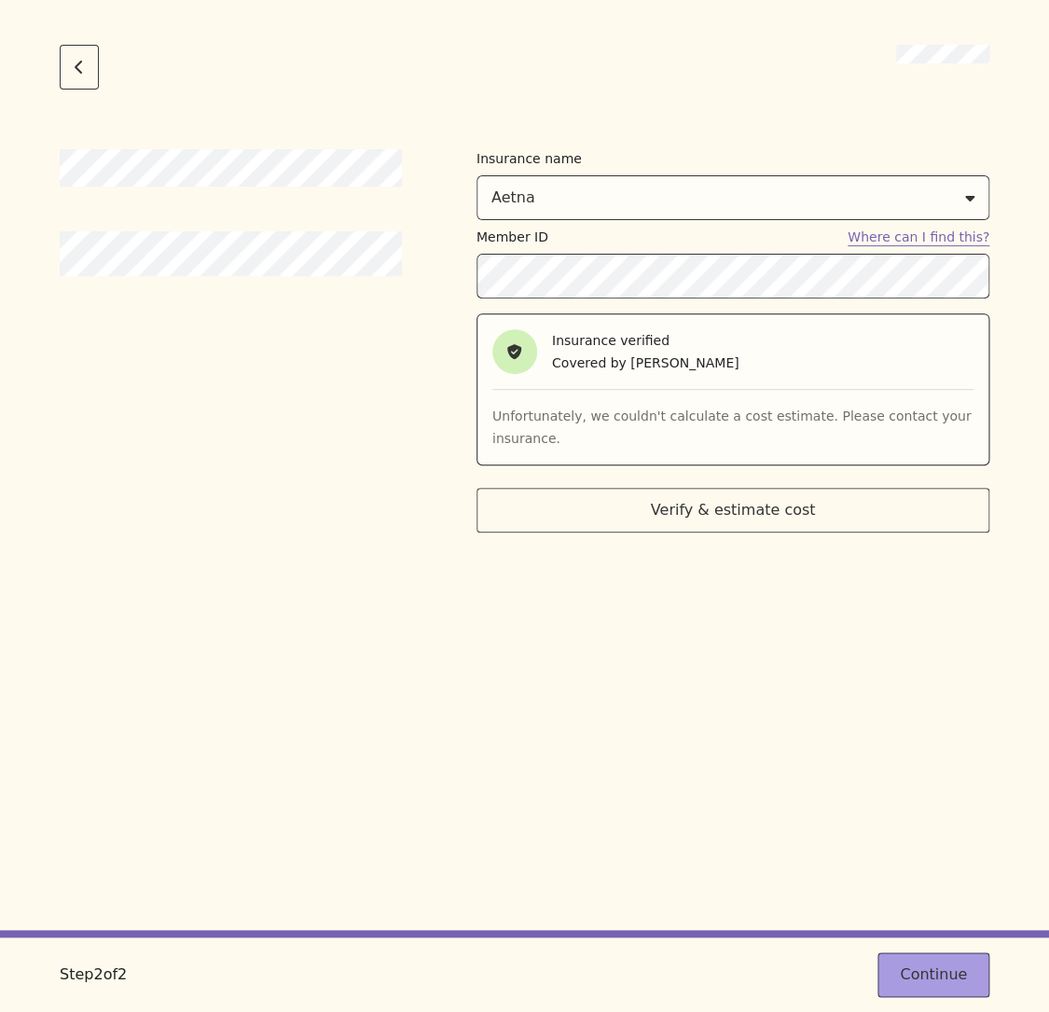
click at [915, 987] on button "Continue" at bounding box center [933, 974] width 112 height 45
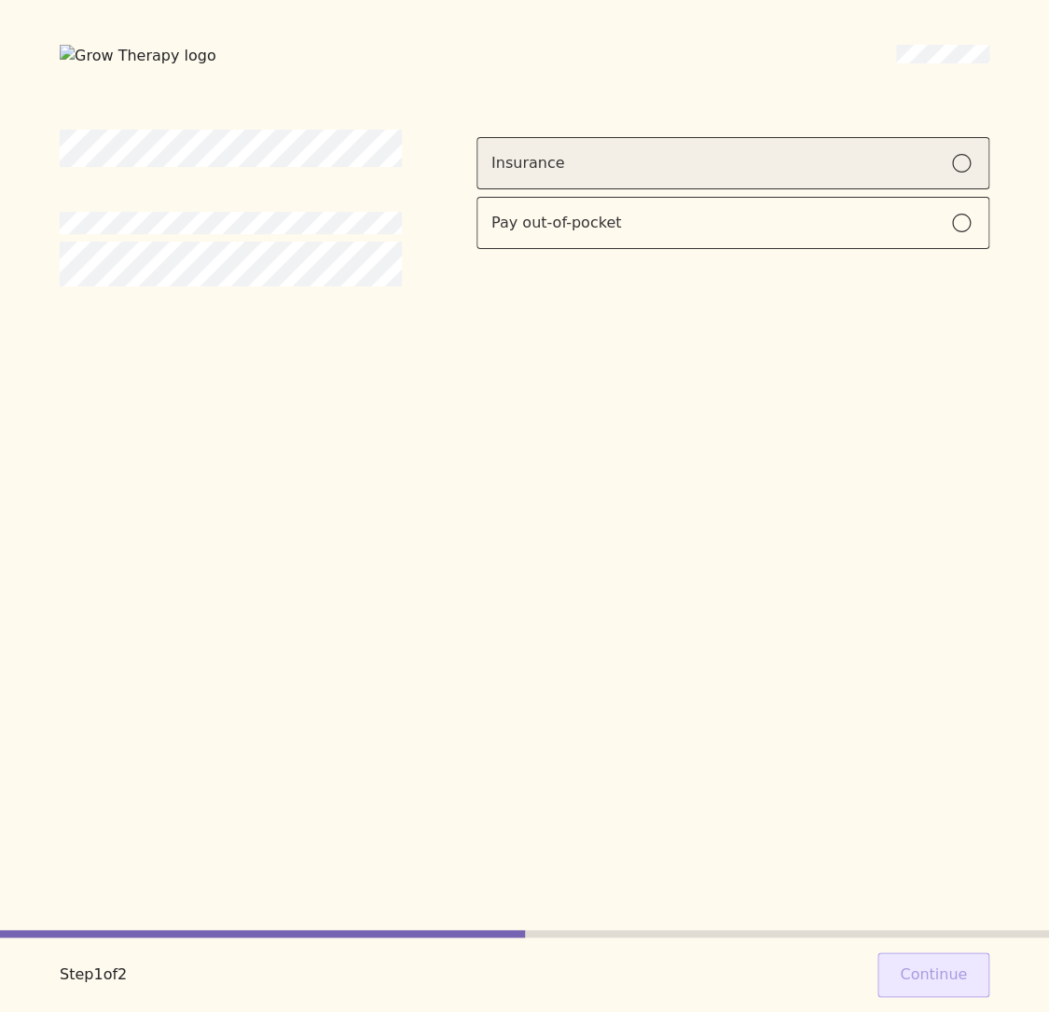
click at [887, 172] on label "Insurance" at bounding box center [732, 163] width 513 height 52
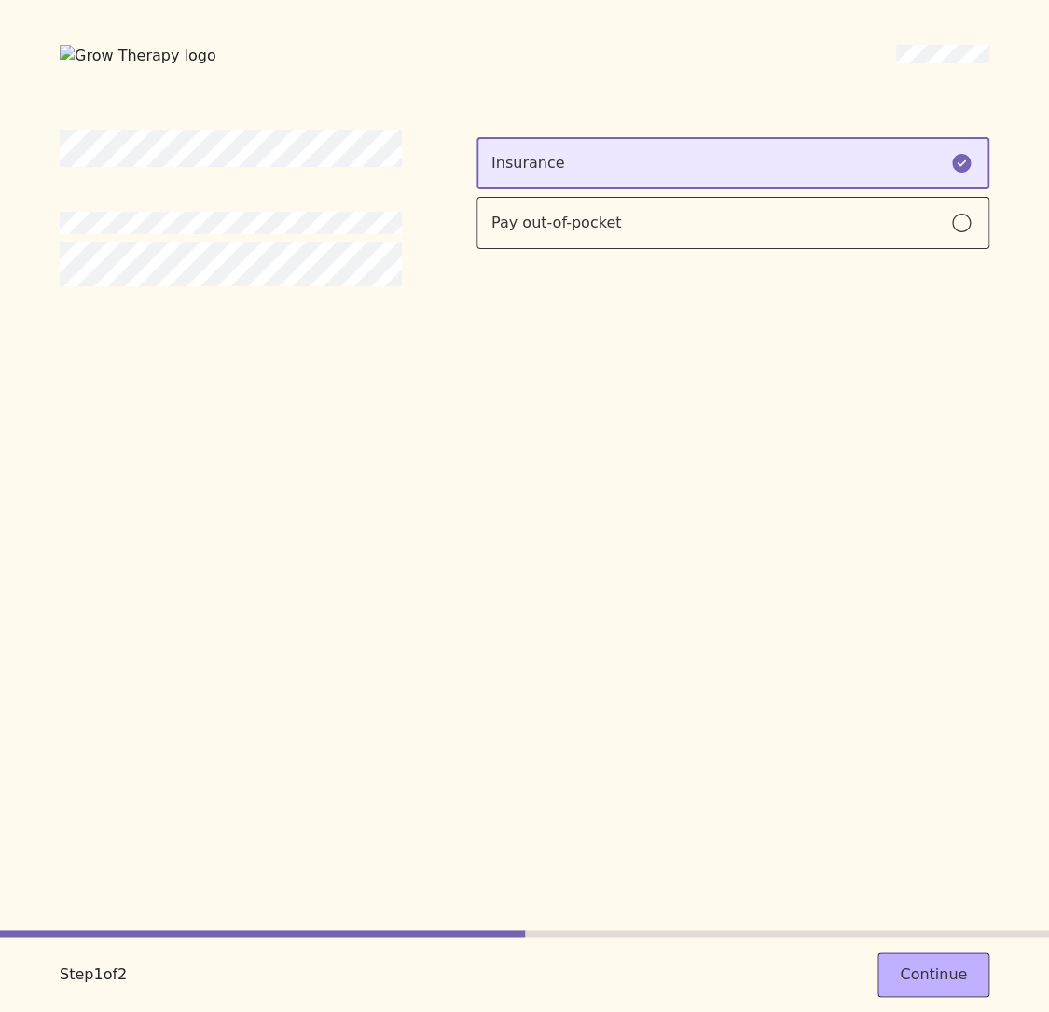
click at [976, 951] on div "Step 1 of 2 Continue" at bounding box center [524, 974] width 1049 height 75
click at [969, 960] on button "Continue" at bounding box center [933, 974] width 112 height 45
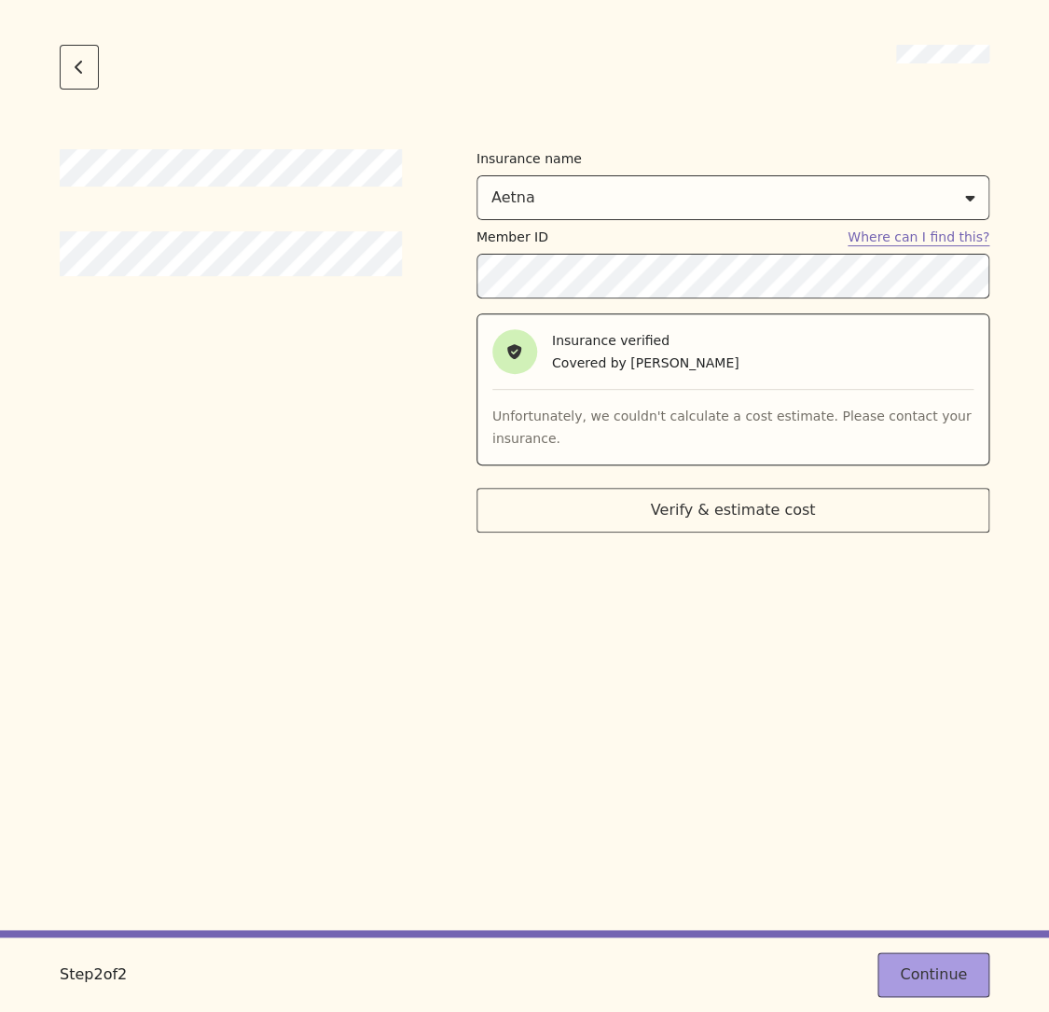
click at [961, 984] on button "Continue" at bounding box center [933, 974] width 112 height 45
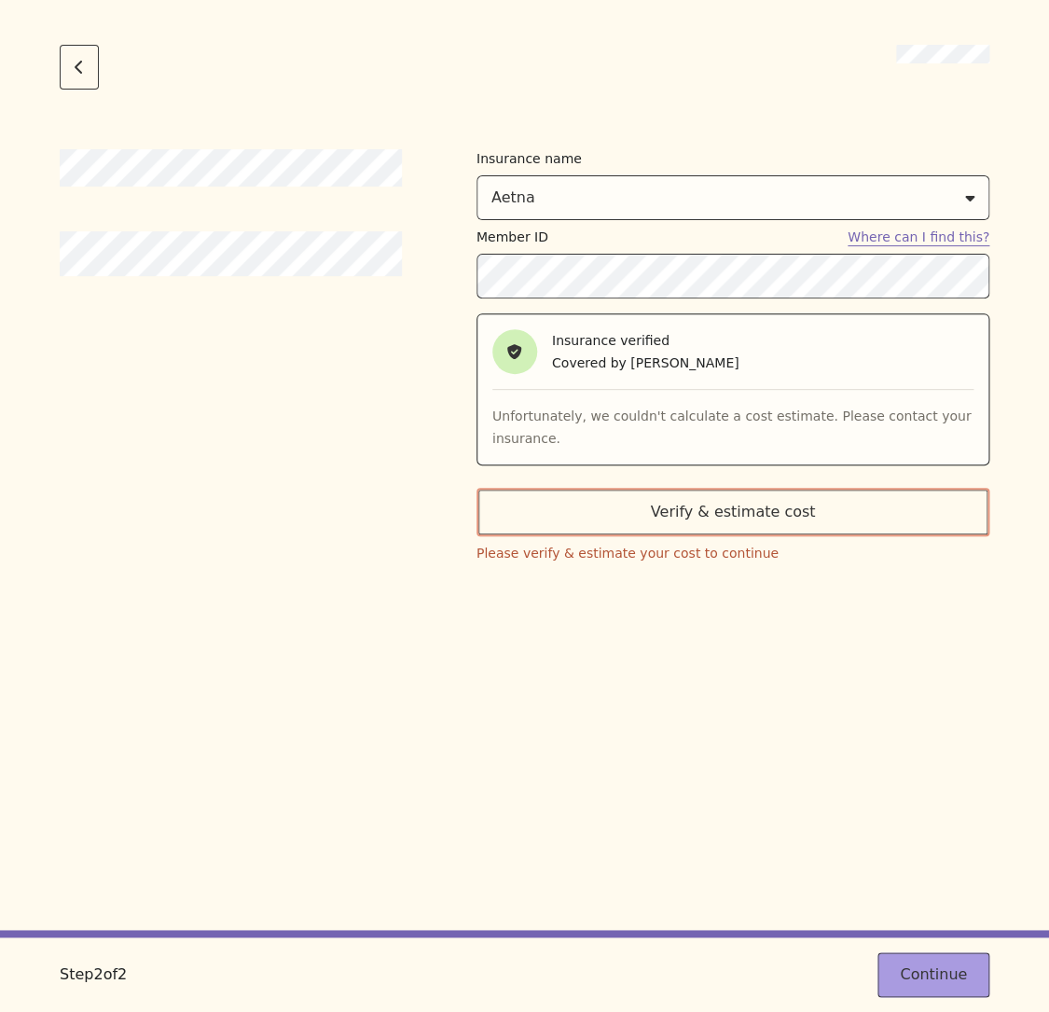
click at [961, 984] on button "Continue" at bounding box center [933, 974] width 112 height 45
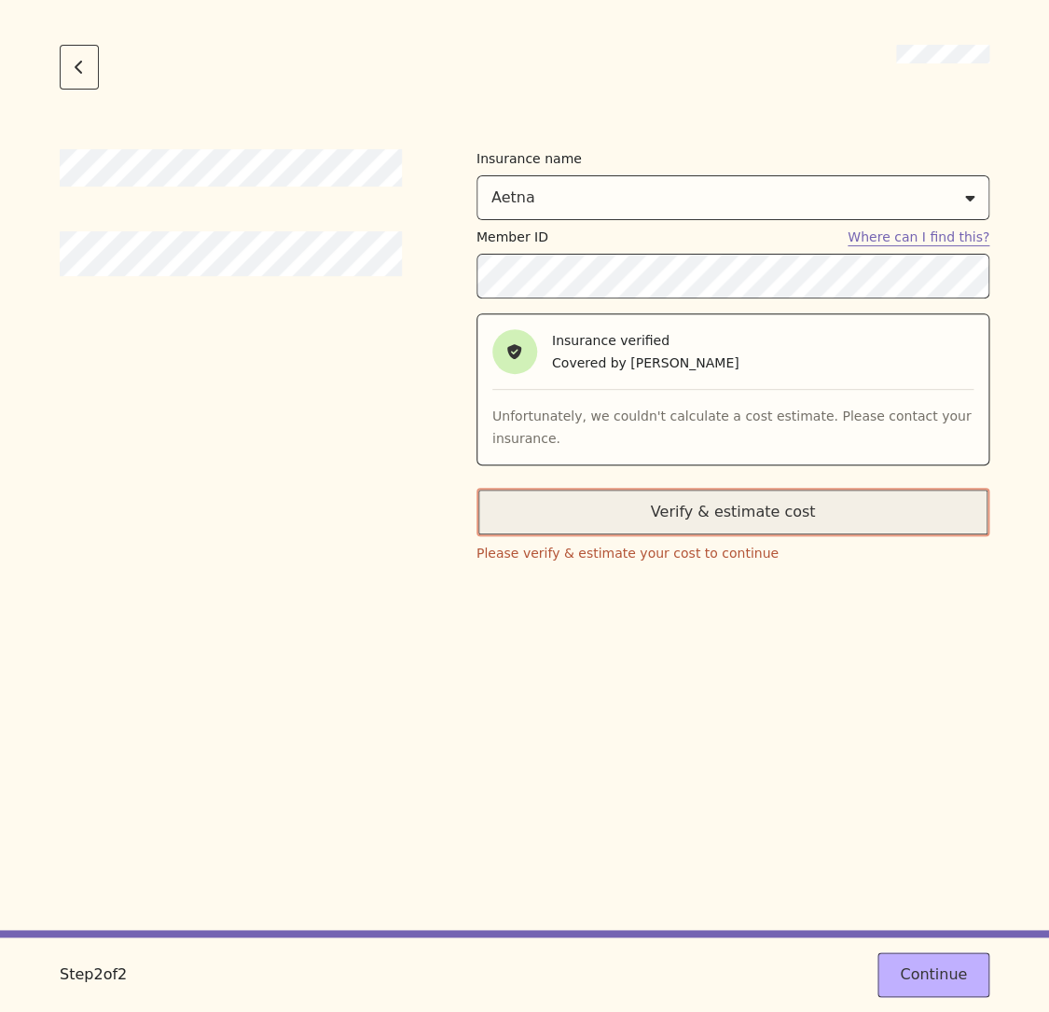
click at [816, 529] on button "Verify & estimate cost" at bounding box center [732, 512] width 513 height 48
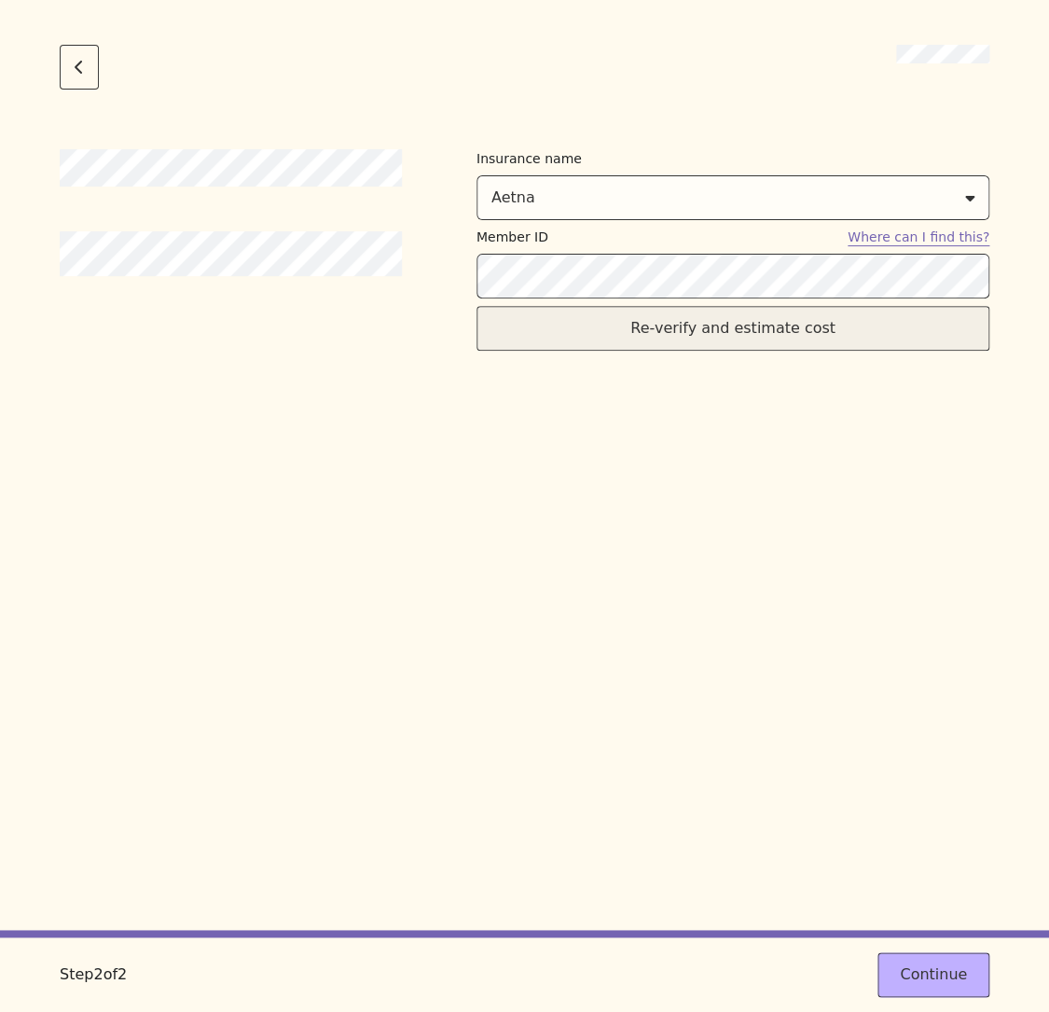
click at [755, 333] on button "Re-verify and estimate cost" at bounding box center [732, 328] width 513 height 45
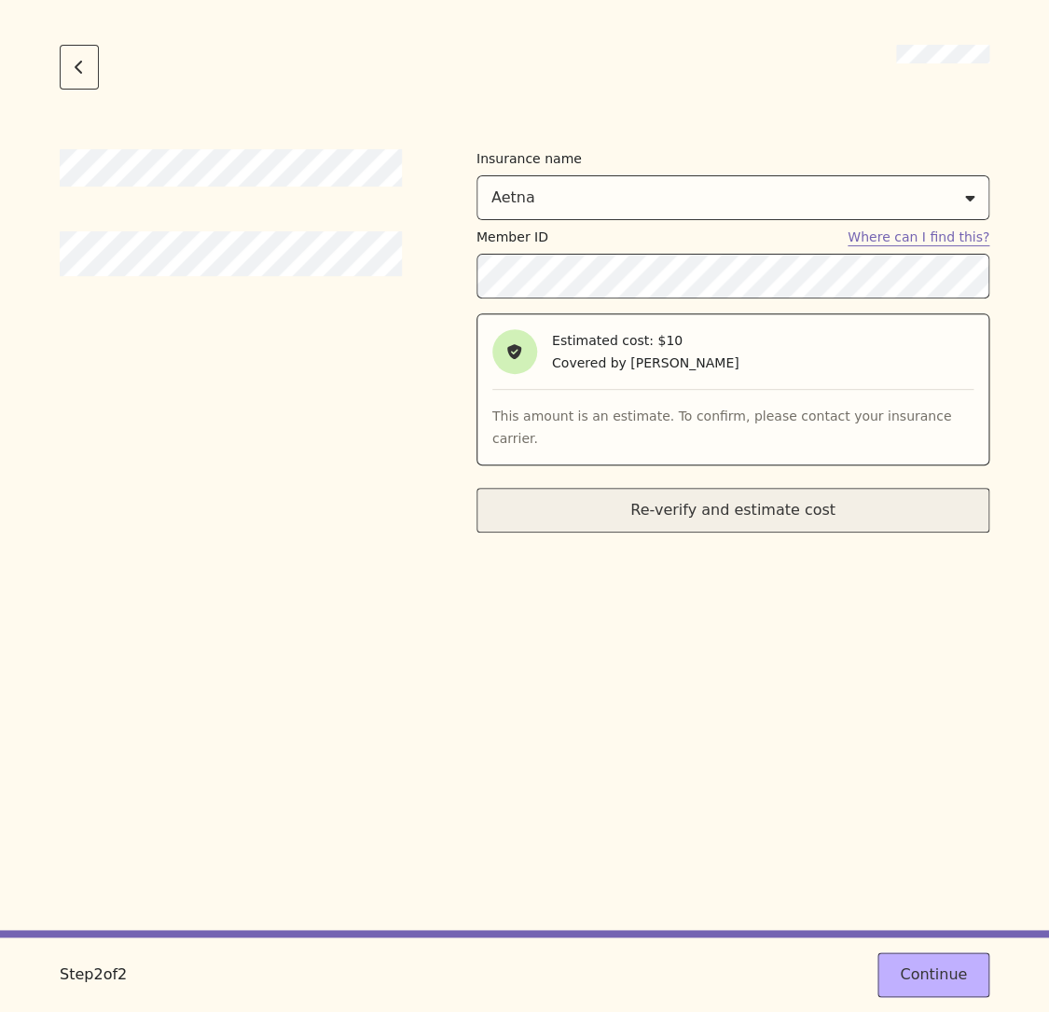
click at [710, 502] on button "Re-verify and estimate cost" at bounding box center [732, 510] width 513 height 45
